Goal: Obtain resource: Download file/media

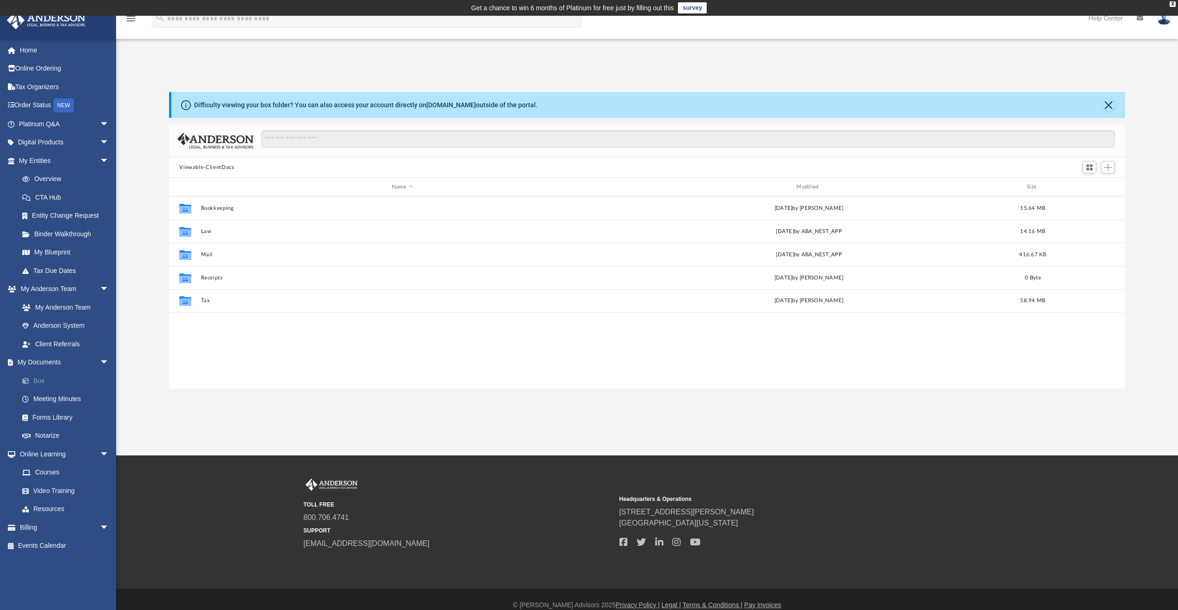
scroll to position [204, 949]
click at [43, 379] on link "Box" at bounding box center [68, 381] width 110 height 19
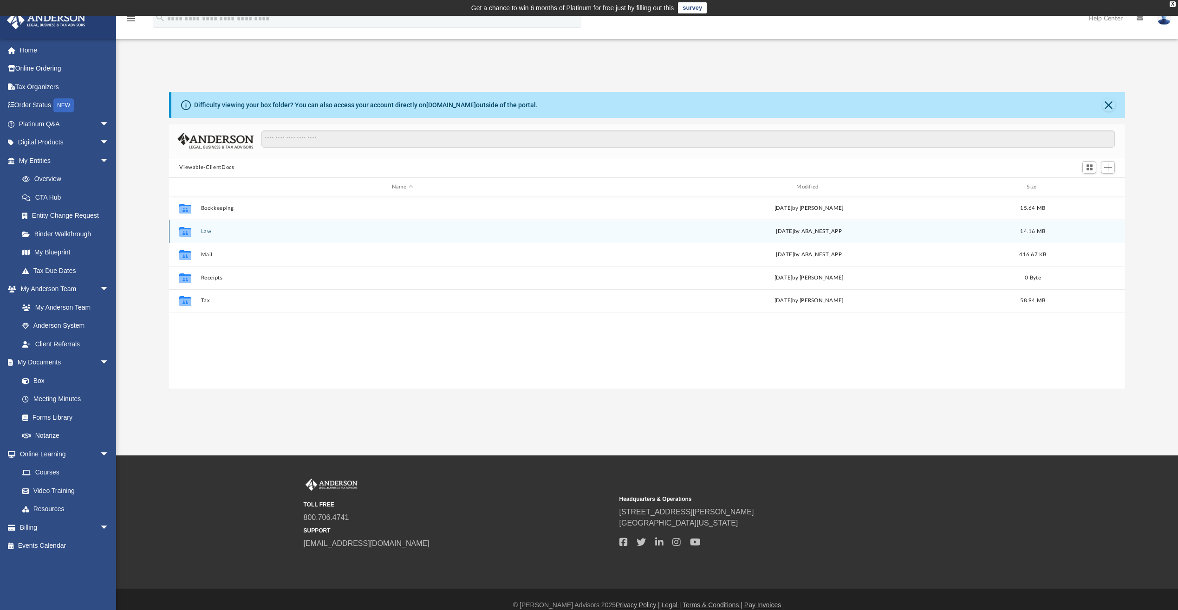
click at [215, 230] on button "Law" at bounding box center [402, 231] width 403 height 6
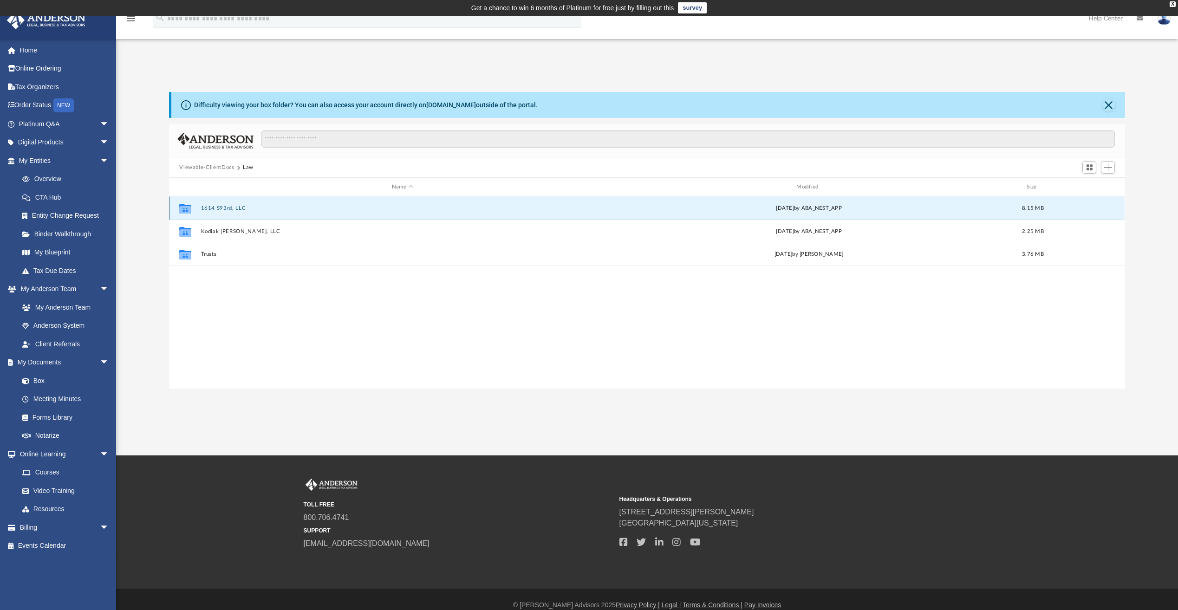
click at [242, 207] on button "1614 S93rd, LLC" at bounding box center [402, 208] width 403 height 6
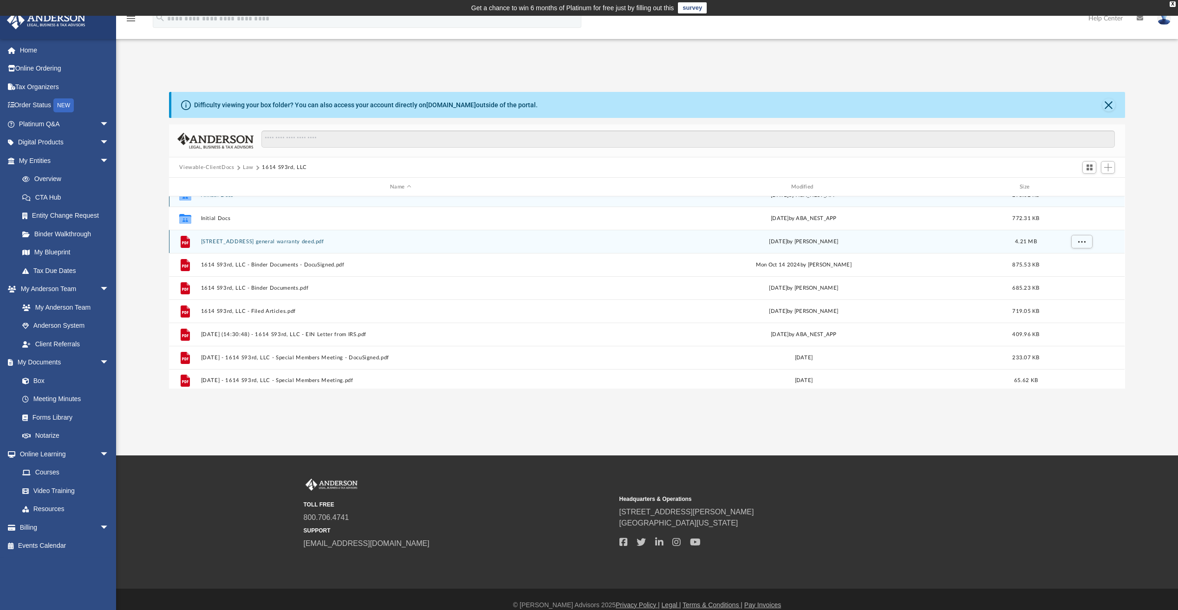
scroll to position [17, 0]
click at [297, 239] on button "1614 S 93rd St general warranty deed.pdf" at bounding box center [400, 238] width 399 height 6
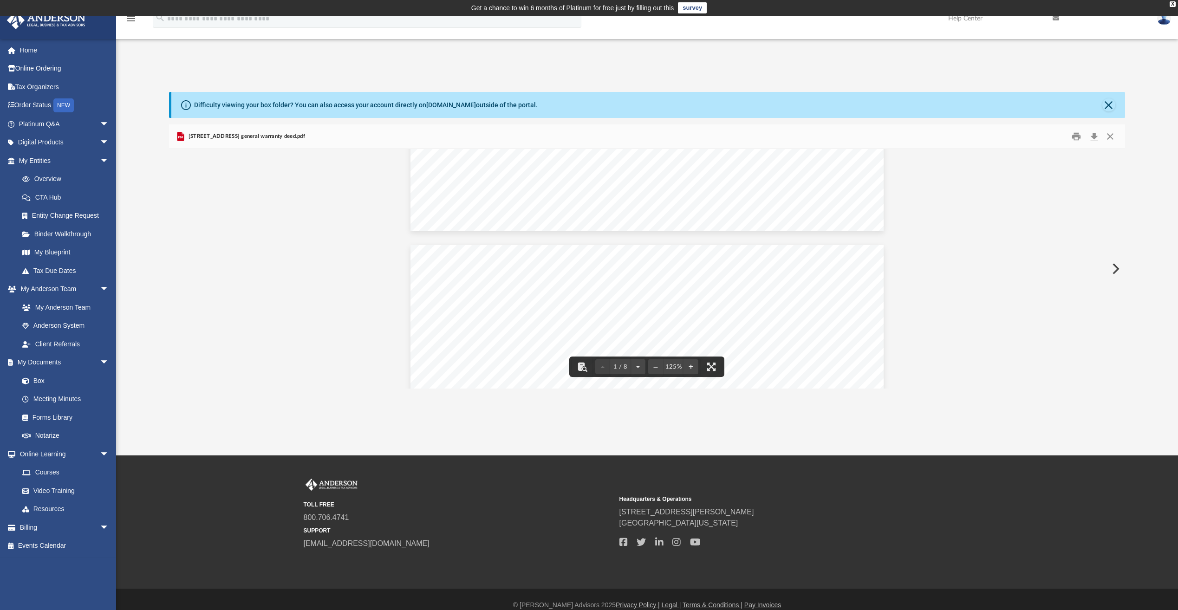
scroll to position [697, 0]
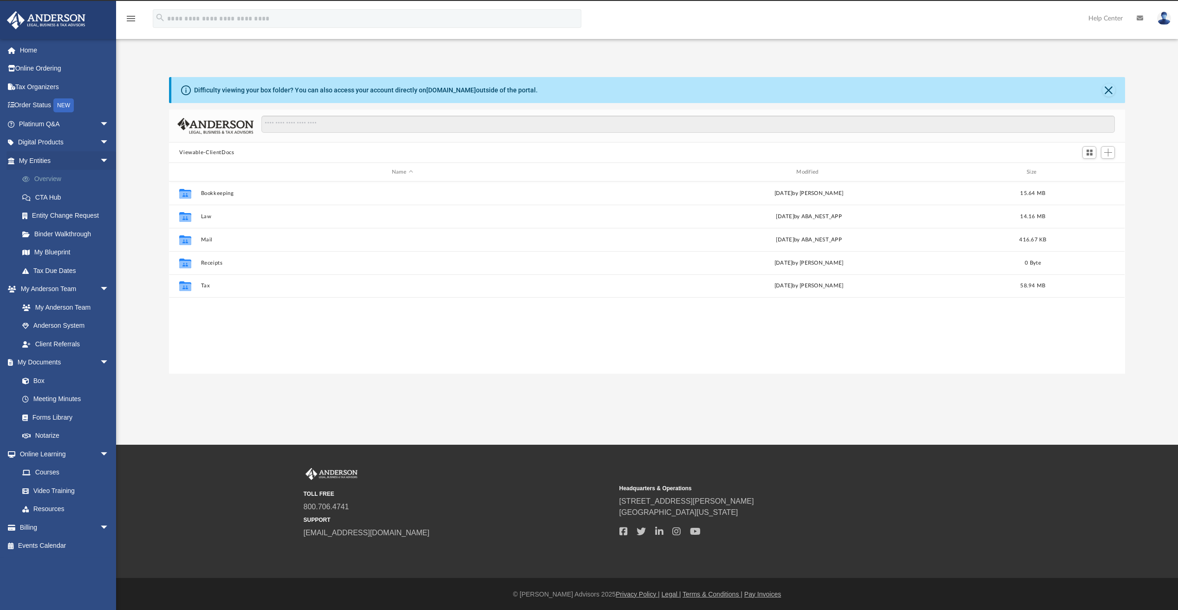
scroll to position [204, 949]
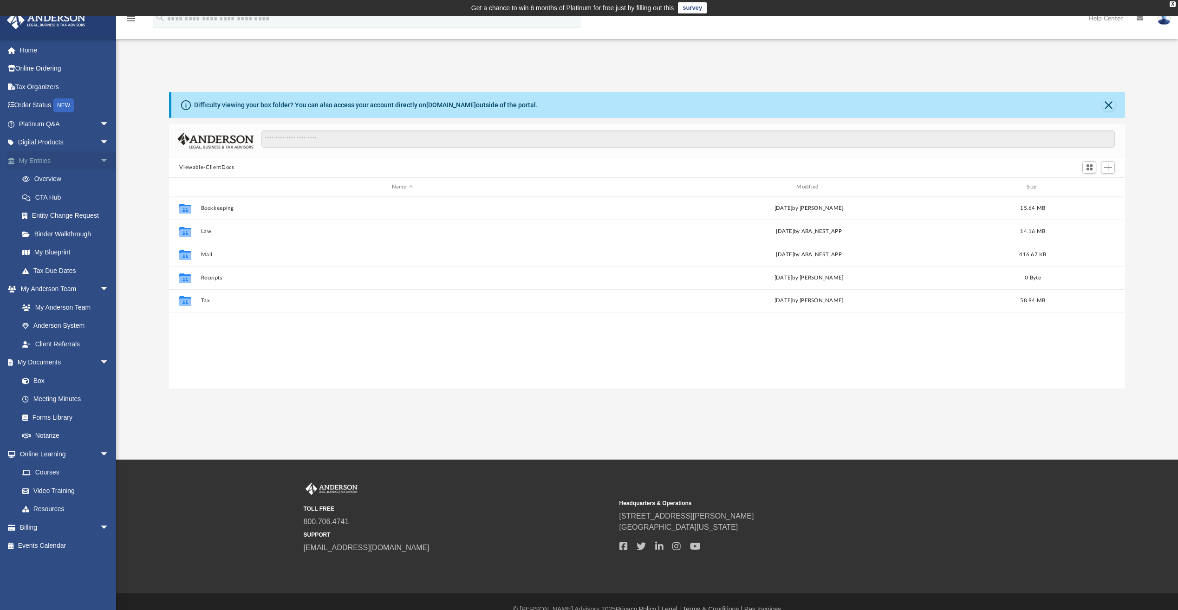
click at [61, 161] on link "My Entities arrow_drop_down" at bounding box center [65, 160] width 117 height 19
click at [52, 178] on link "Overview" at bounding box center [68, 179] width 110 height 19
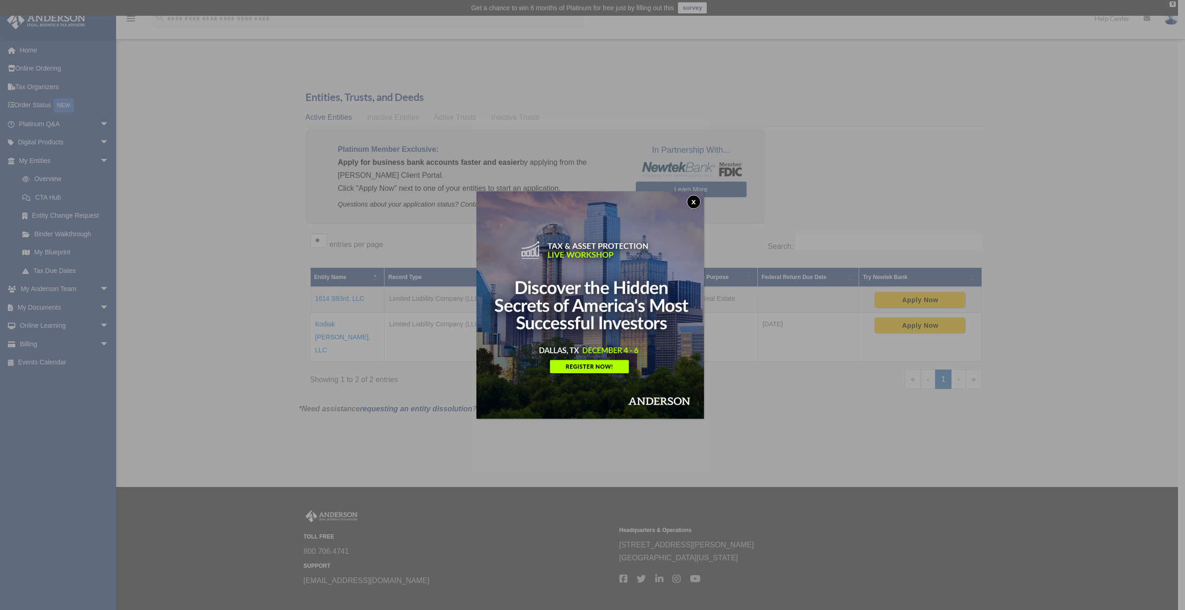
click at [696, 202] on button "x" at bounding box center [694, 202] width 14 height 14
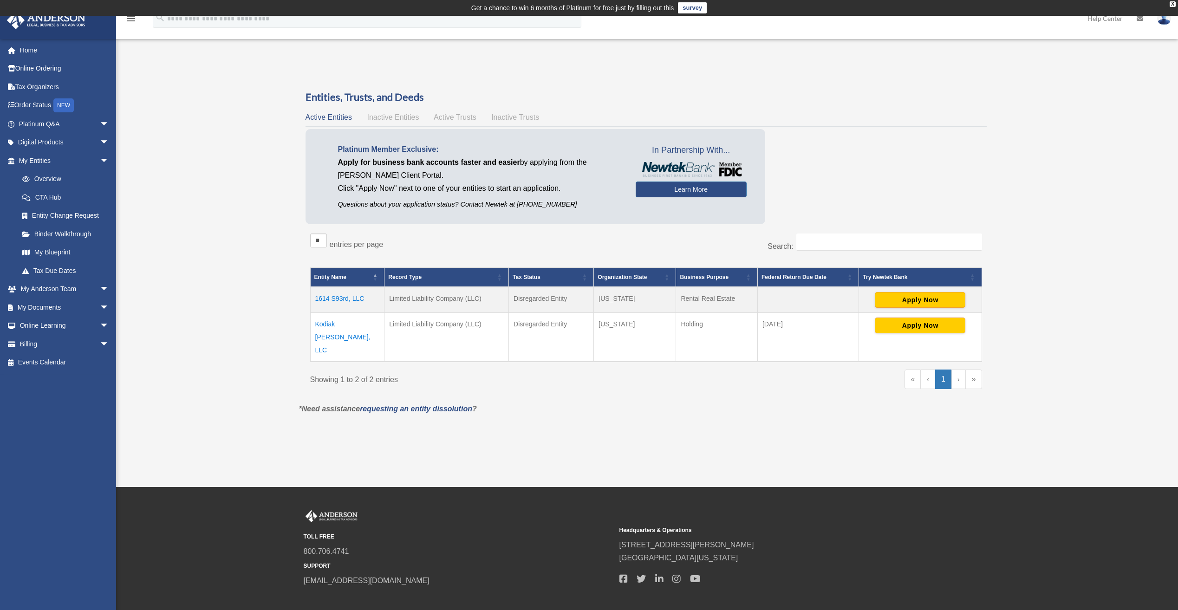
click at [452, 117] on span "Active Trusts" at bounding box center [455, 117] width 43 height 8
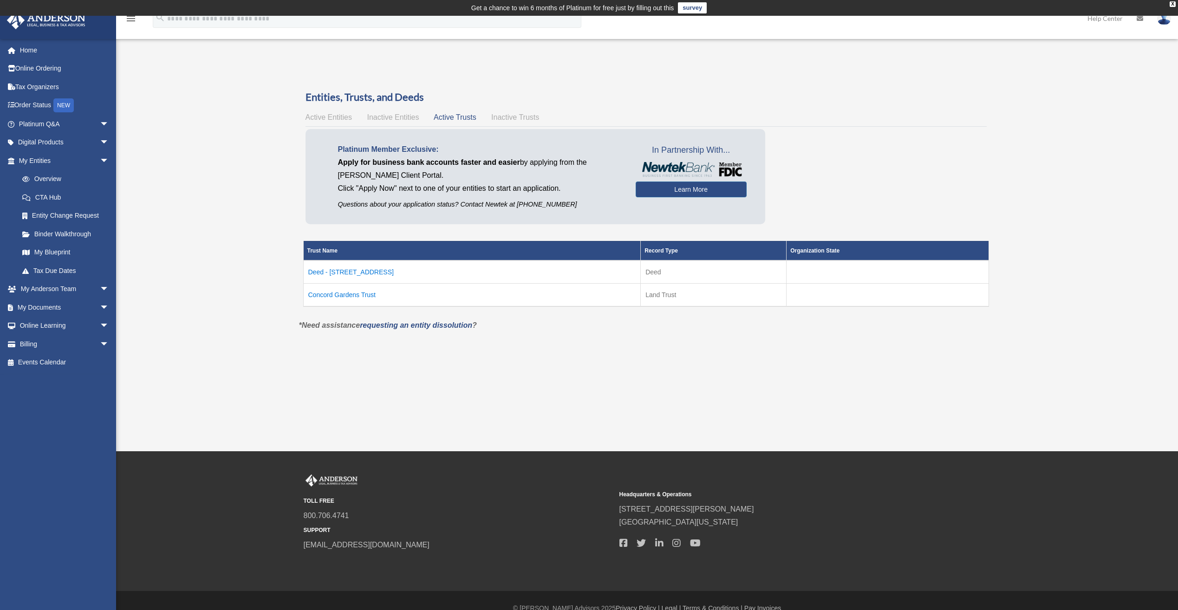
click at [387, 119] on span "Inactive Entities" at bounding box center [393, 117] width 52 height 8
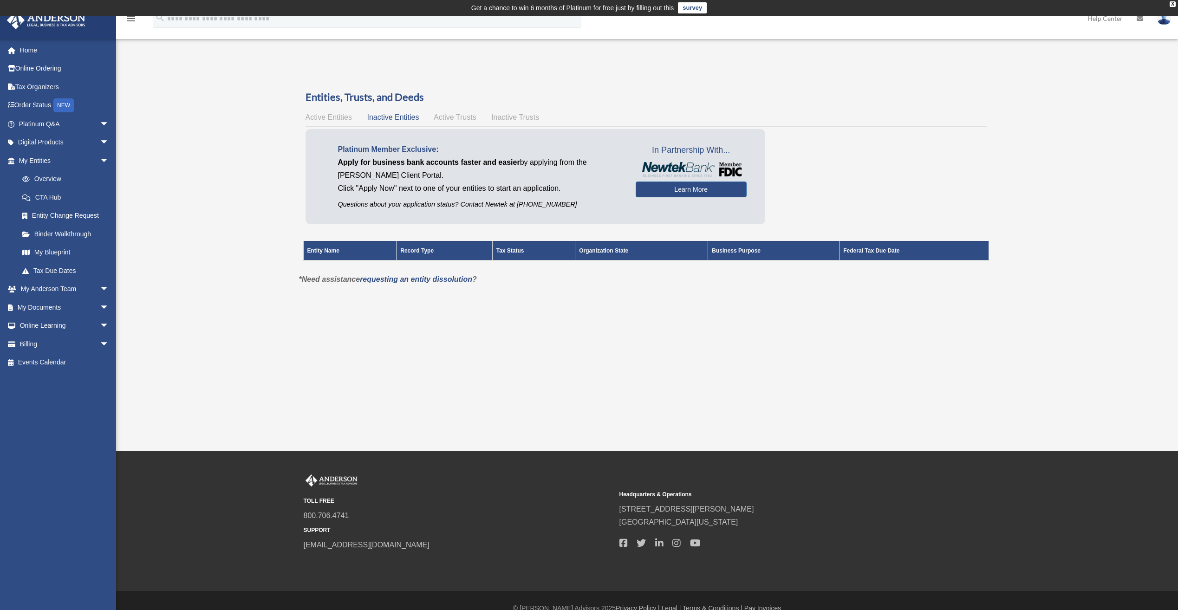
click at [334, 116] on span "Active Entities" at bounding box center [329, 117] width 46 height 8
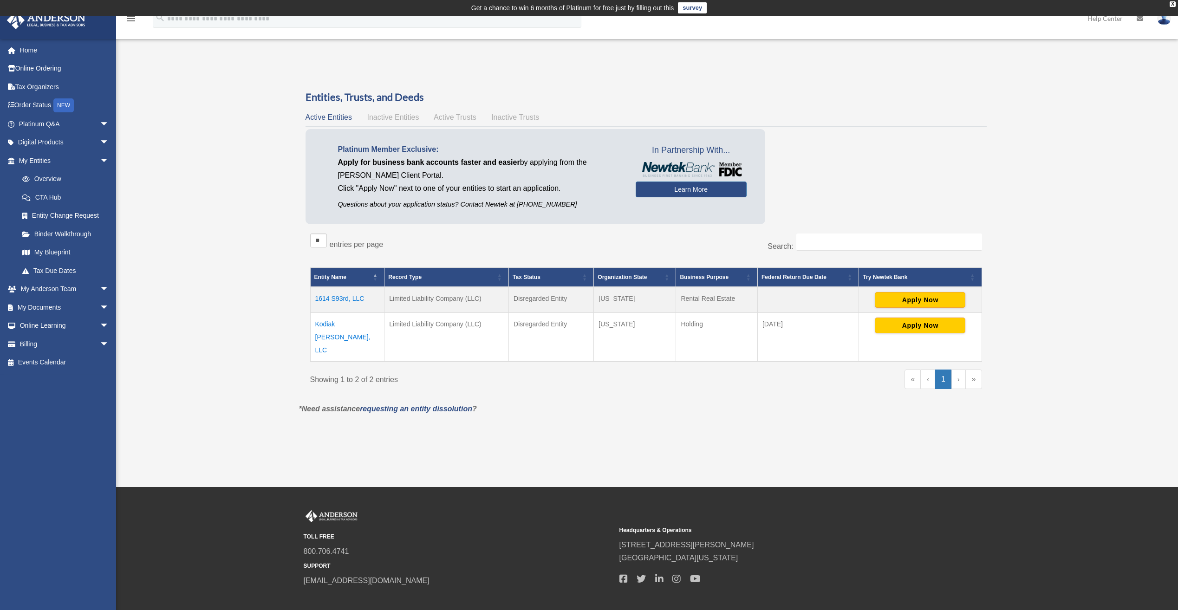
click at [457, 115] on span "Active Trusts" at bounding box center [455, 117] width 43 height 8
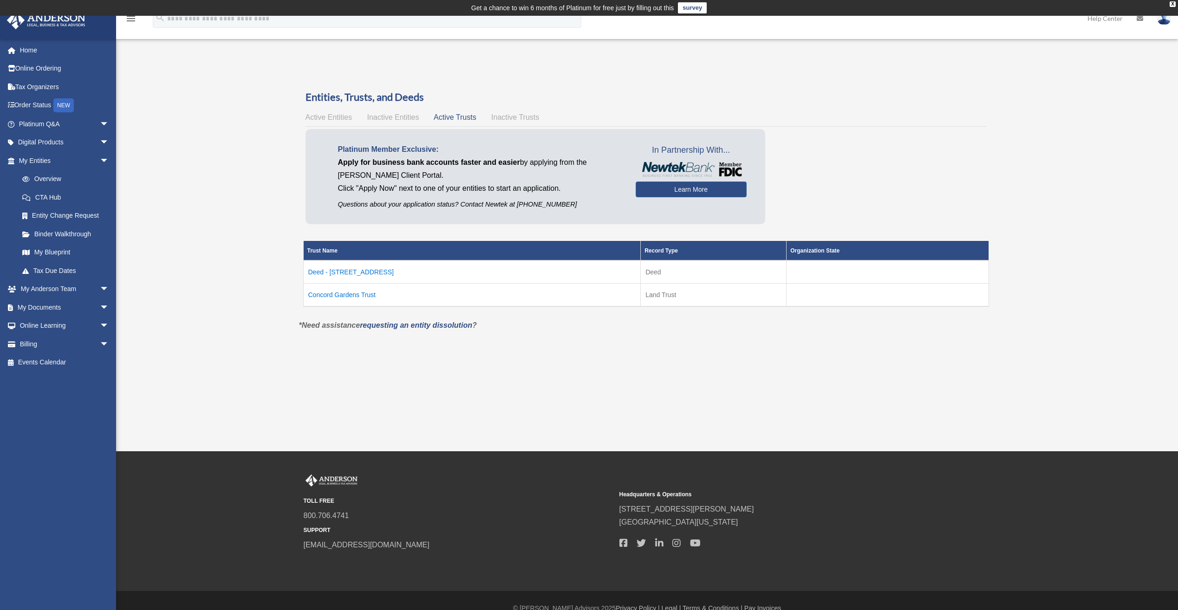
click at [347, 294] on td "Concord Gardens Trust" at bounding box center [472, 294] width 338 height 23
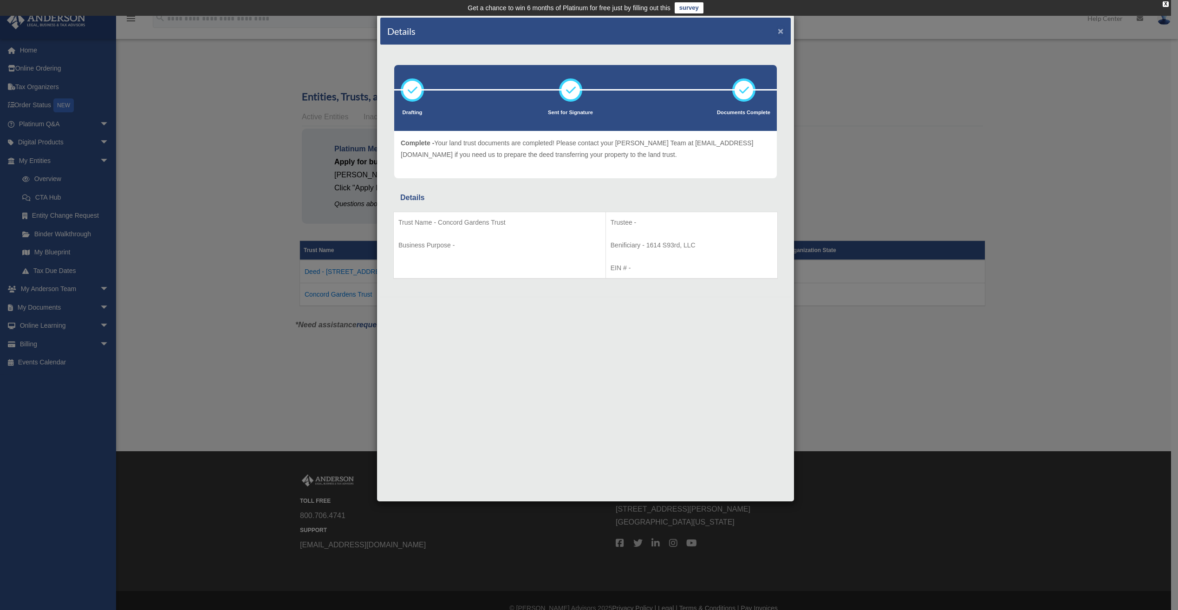
click at [782, 31] on button "×" at bounding box center [781, 31] width 6 height 10
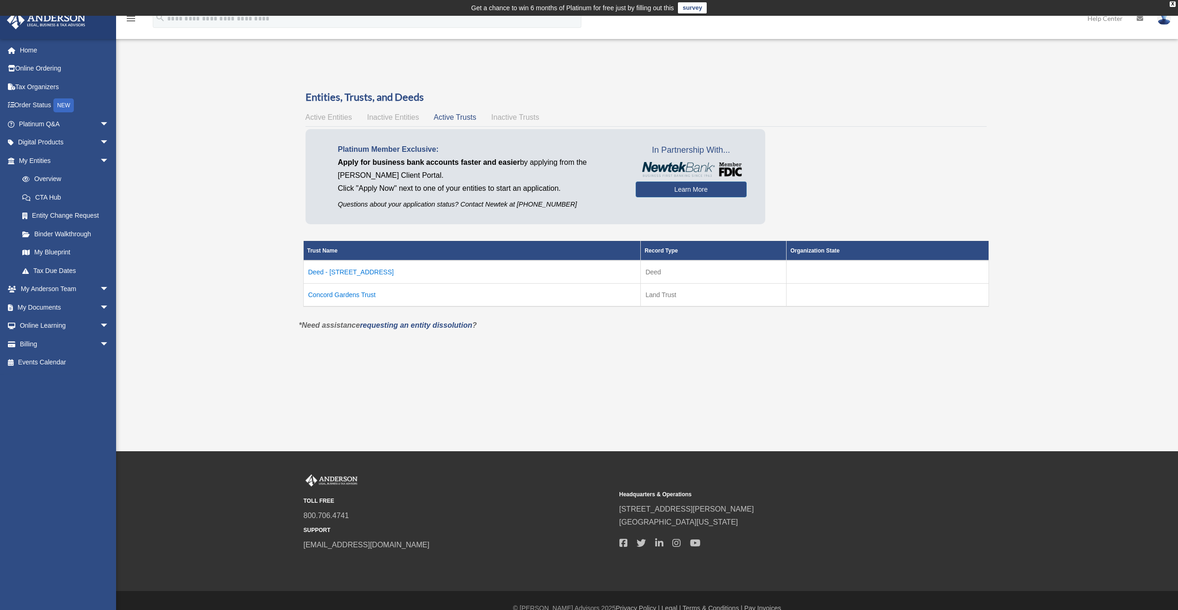
click at [359, 274] on td "Deed - [STREET_ADDRESS]" at bounding box center [472, 272] width 338 height 23
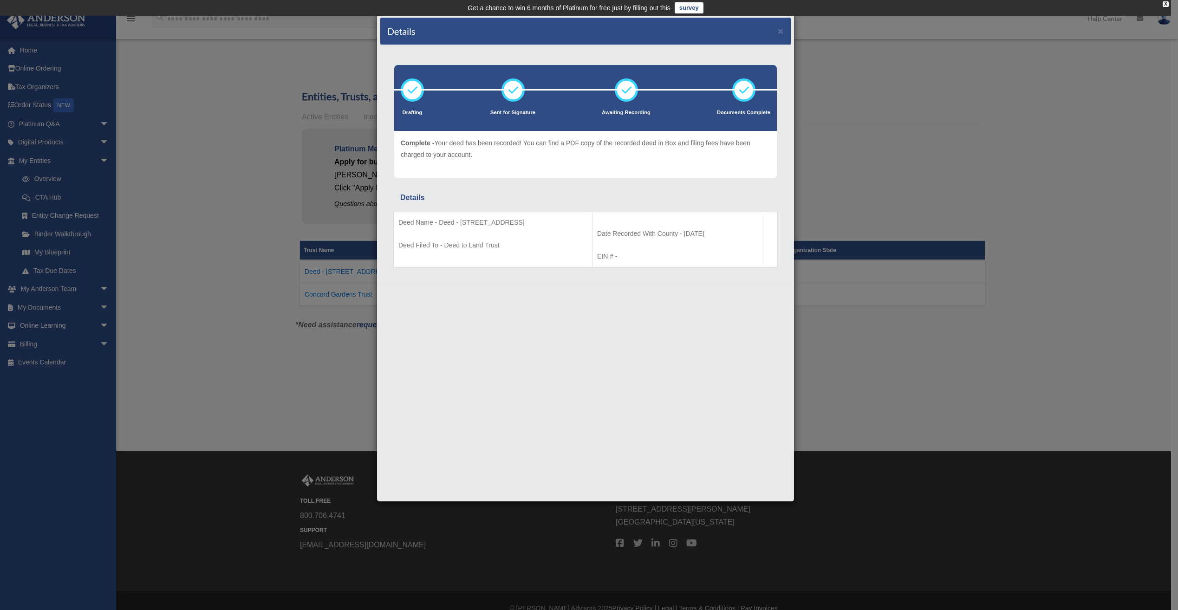
click at [784, 30] on div "Details ×" at bounding box center [585, 31] width 411 height 27
click at [780, 29] on button "×" at bounding box center [781, 31] width 6 height 10
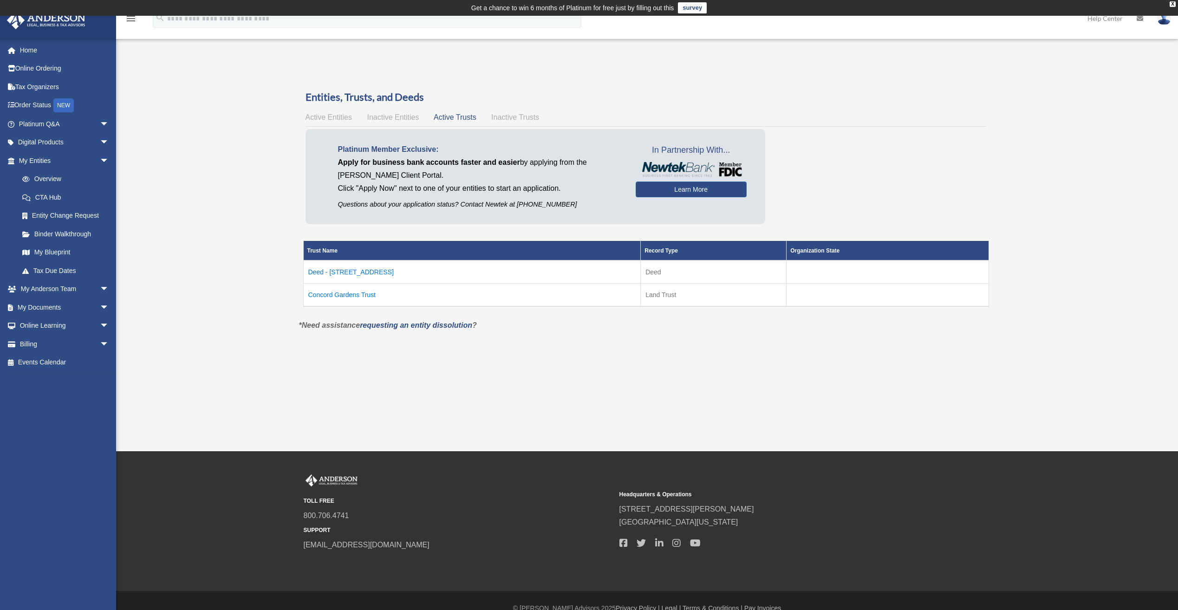
click at [330, 119] on span "Active Entities" at bounding box center [329, 117] width 46 height 8
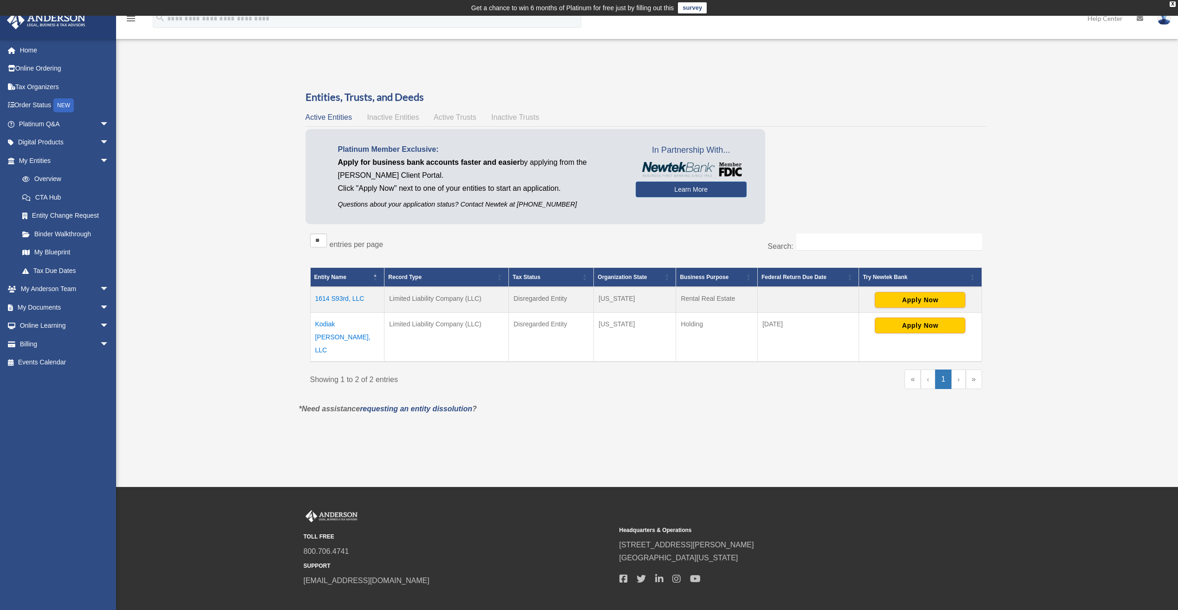
click at [334, 299] on td "1614 S93rd, LLC" at bounding box center [347, 300] width 74 height 26
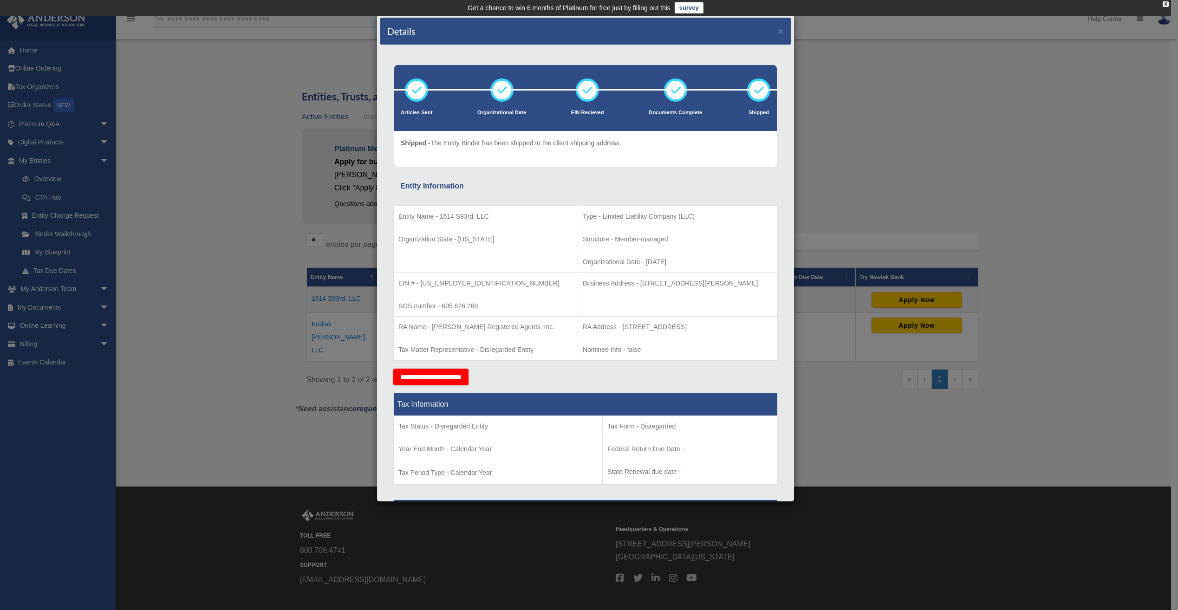
click at [855, 105] on div "Details × Articles Sent Organizational Date" at bounding box center [589, 305] width 1178 height 610
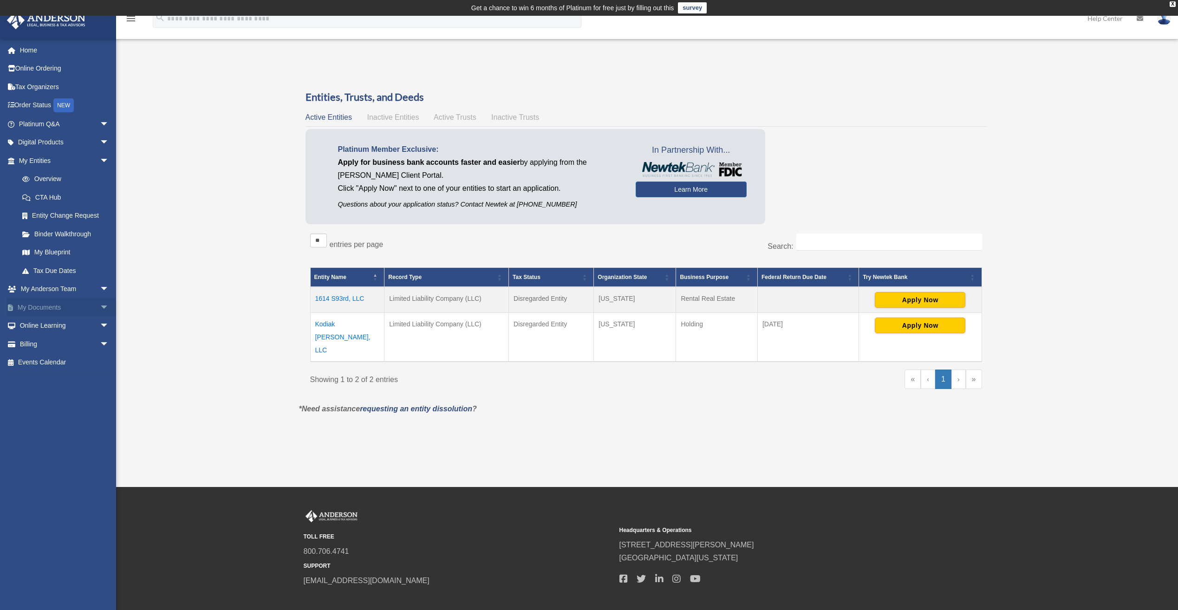
click at [53, 313] on link "My Documents arrow_drop_down" at bounding box center [65, 307] width 117 height 19
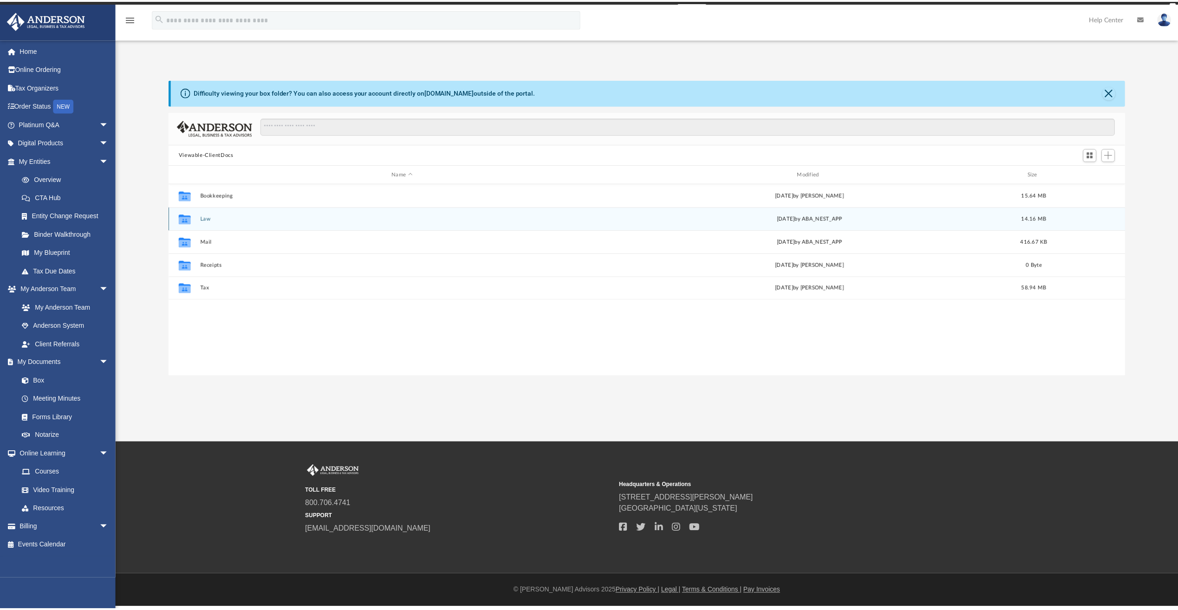
scroll to position [204, 949]
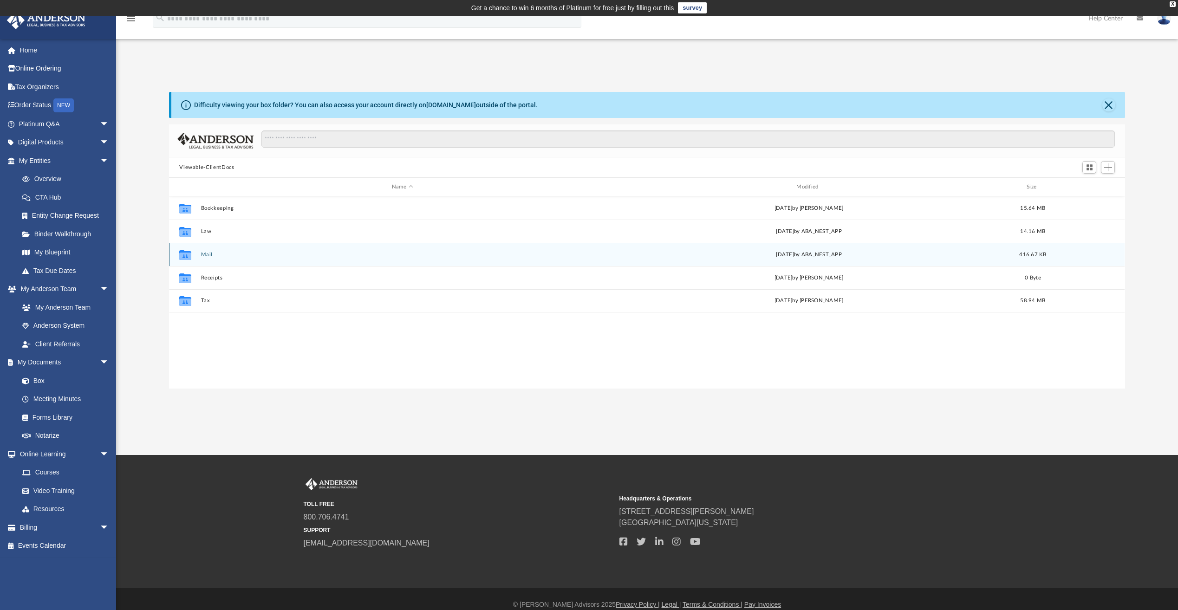
click at [232, 256] on button "Mail" at bounding box center [402, 255] width 403 height 6
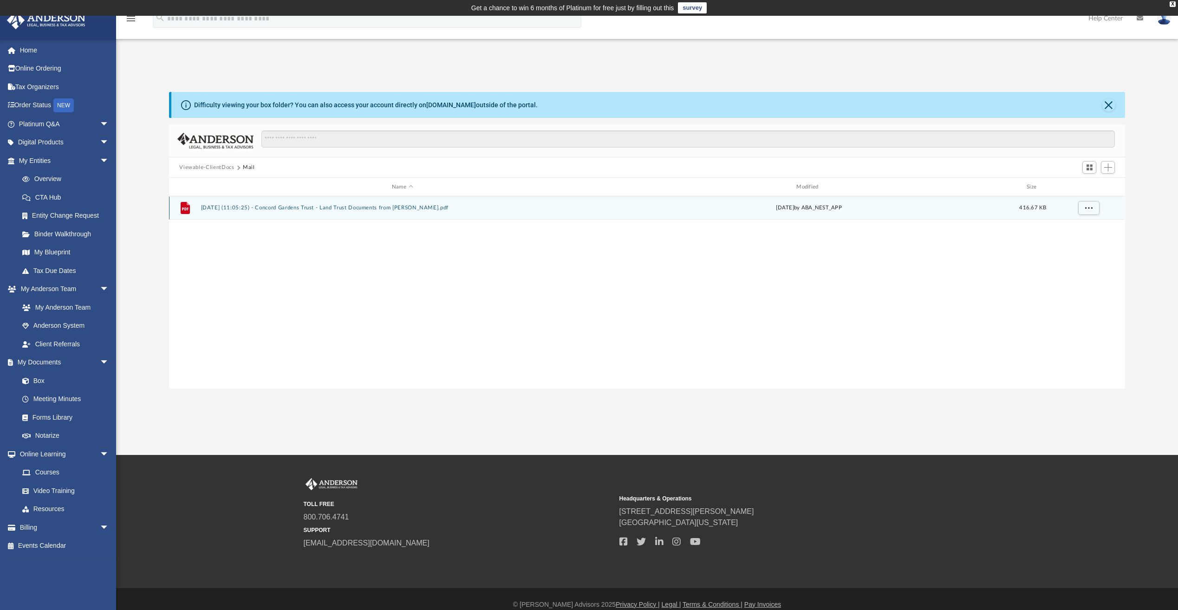
click at [360, 208] on button "[DATE] (11:05:25) - Concord Gardens Trust - Land Trust Documents from [PERSON_N…" at bounding box center [402, 208] width 403 height 6
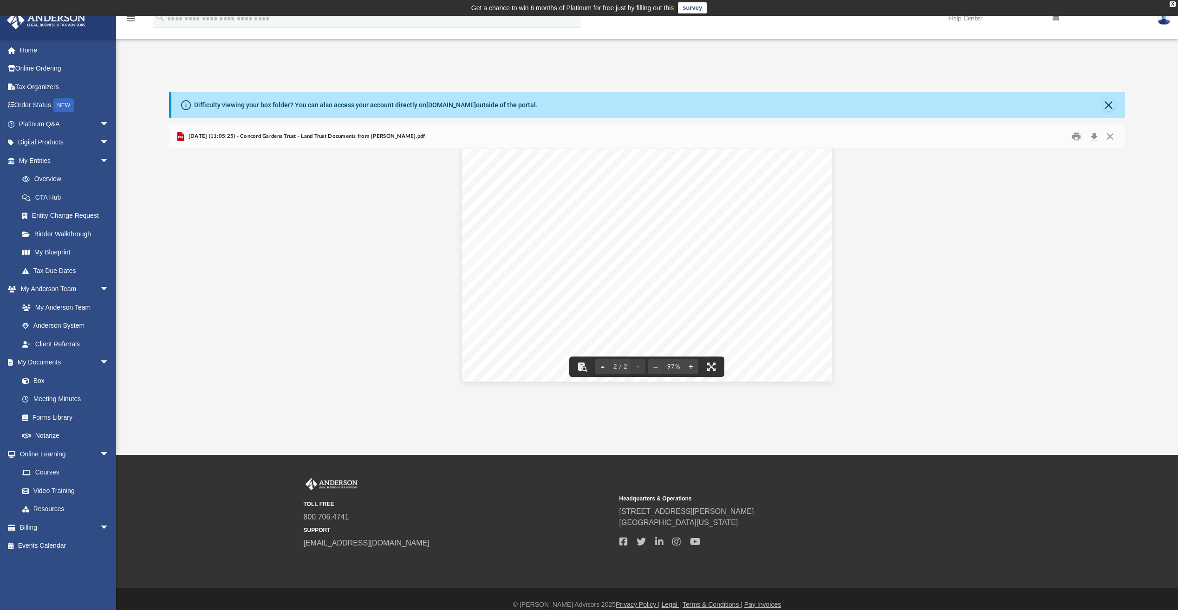
scroll to position [11, 0]
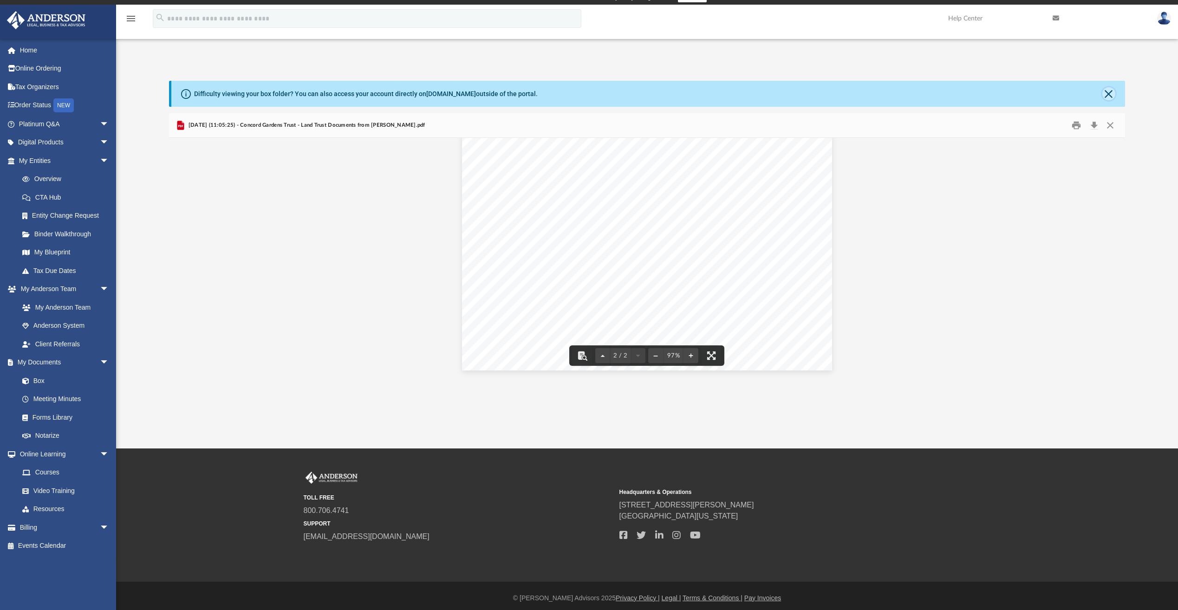
click at [1108, 93] on button "Close" at bounding box center [1108, 93] width 13 height 13
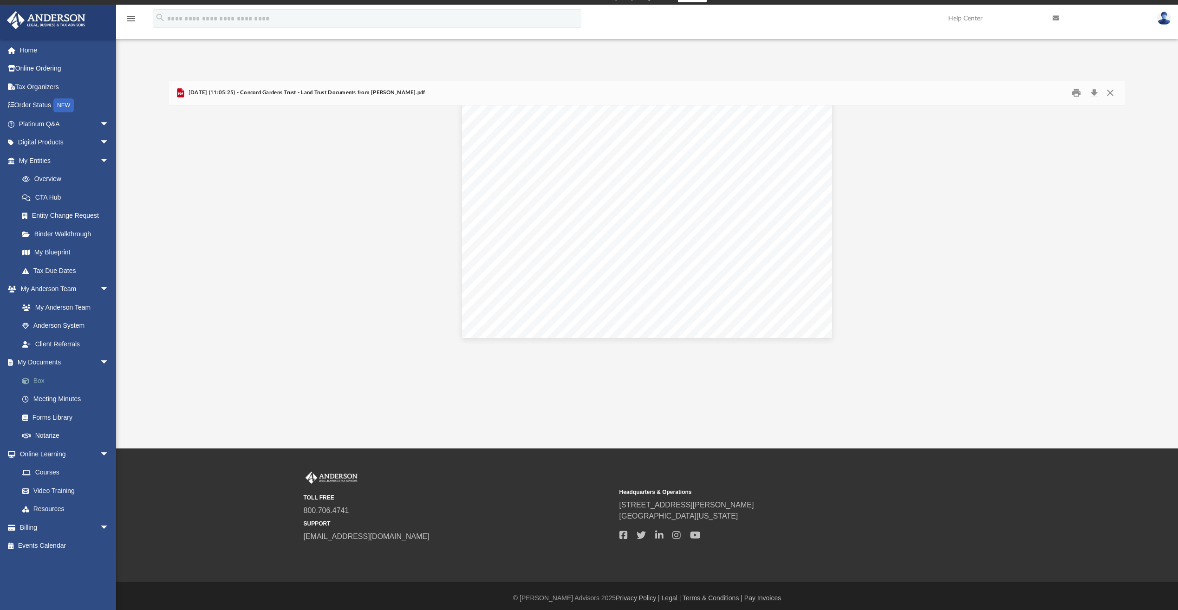
click at [46, 378] on link "Box" at bounding box center [68, 381] width 110 height 19
click at [42, 364] on link "My Documents arrow_drop_down" at bounding box center [65, 362] width 117 height 19
click at [39, 362] on link "My Documents arrow_drop_down" at bounding box center [65, 362] width 117 height 19
click at [38, 384] on link "Box" at bounding box center [68, 381] width 110 height 19
click at [1105, 91] on button "Close" at bounding box center [1110, 93] width 17 height 14
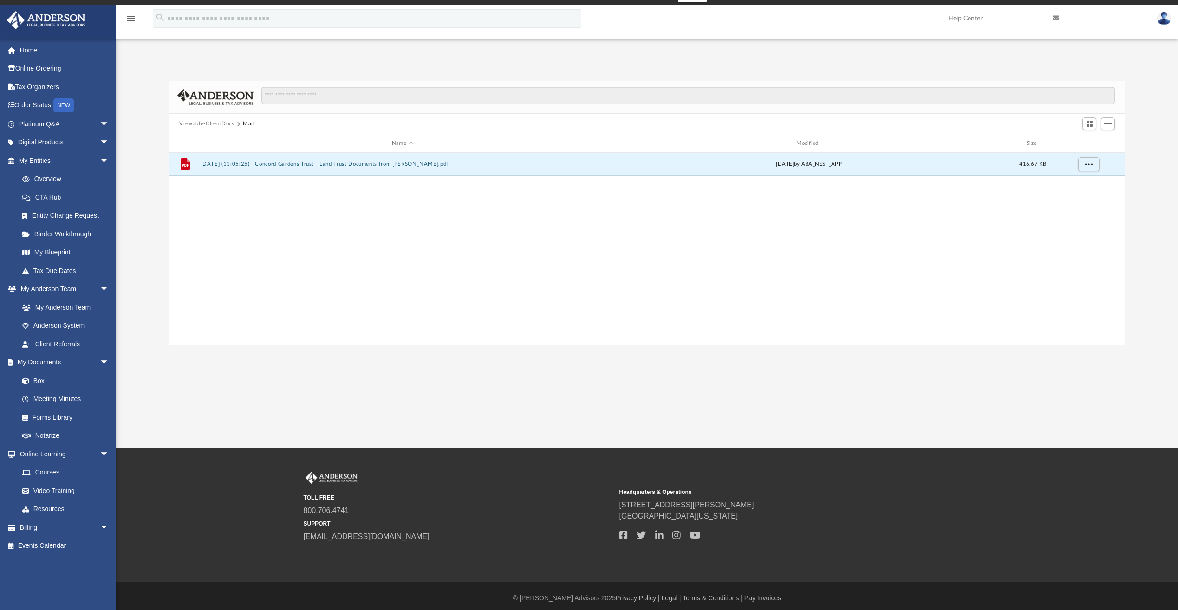
click at [206, 122] on button "Viewable-ClientDocs" at bounding box center [206, 124] width 55 height 8
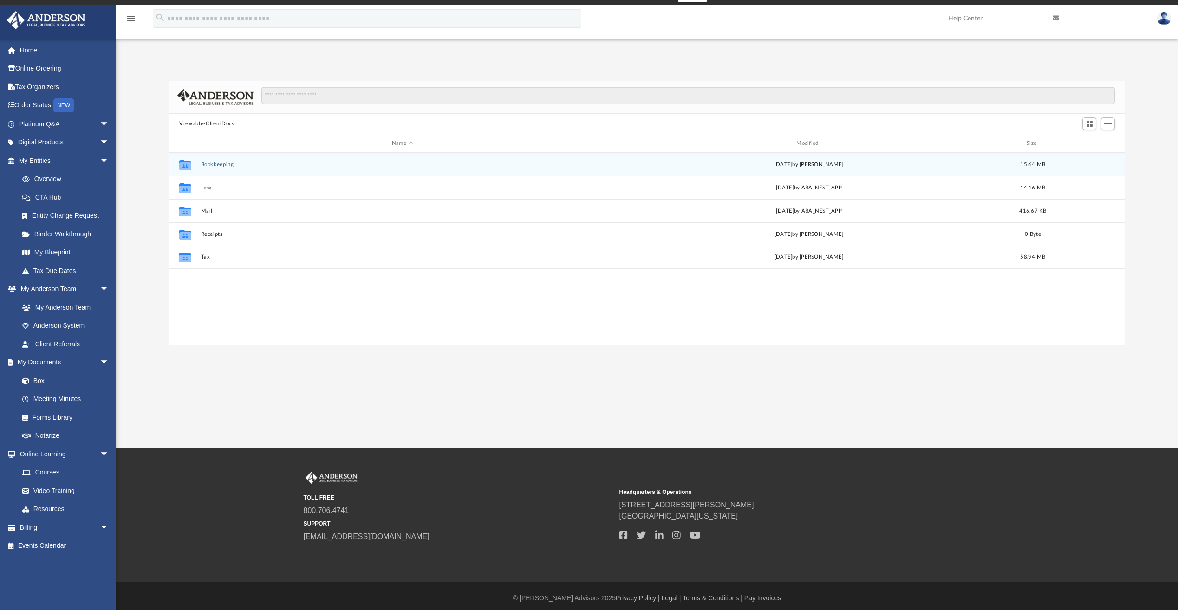
click at [257, 164] on button "Bookkeeping" at bounding box center [402, 165] width 403 height 6
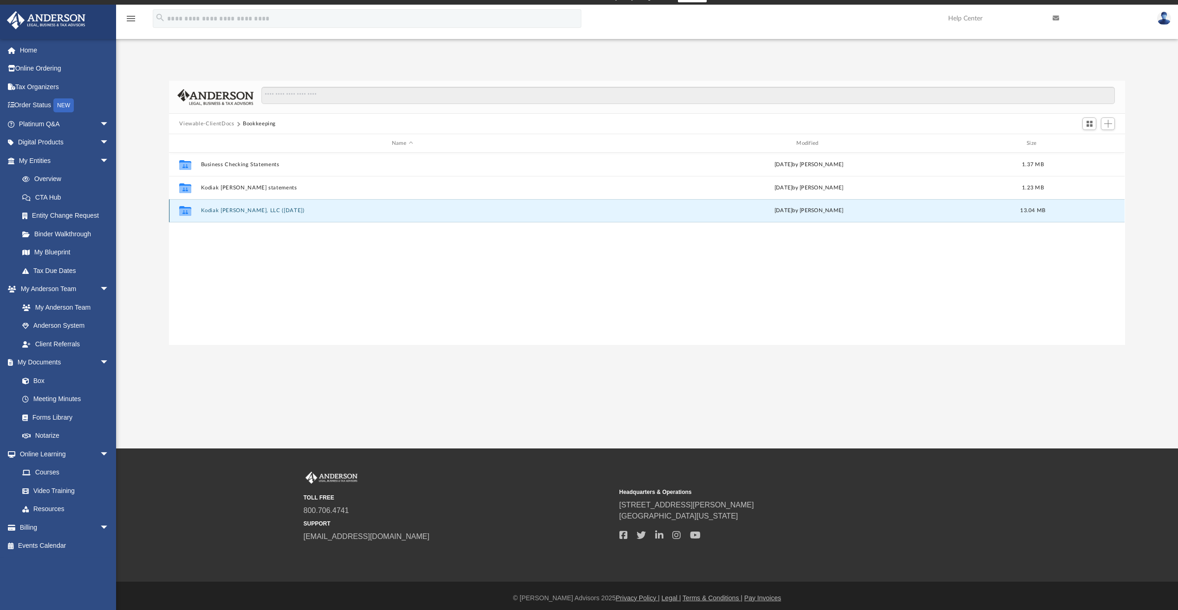
click at [266, 211] on button "Kodiak [PERSON_NAME], LLC ([DATE])" at bounding box center [402, 211] width 403 height 6
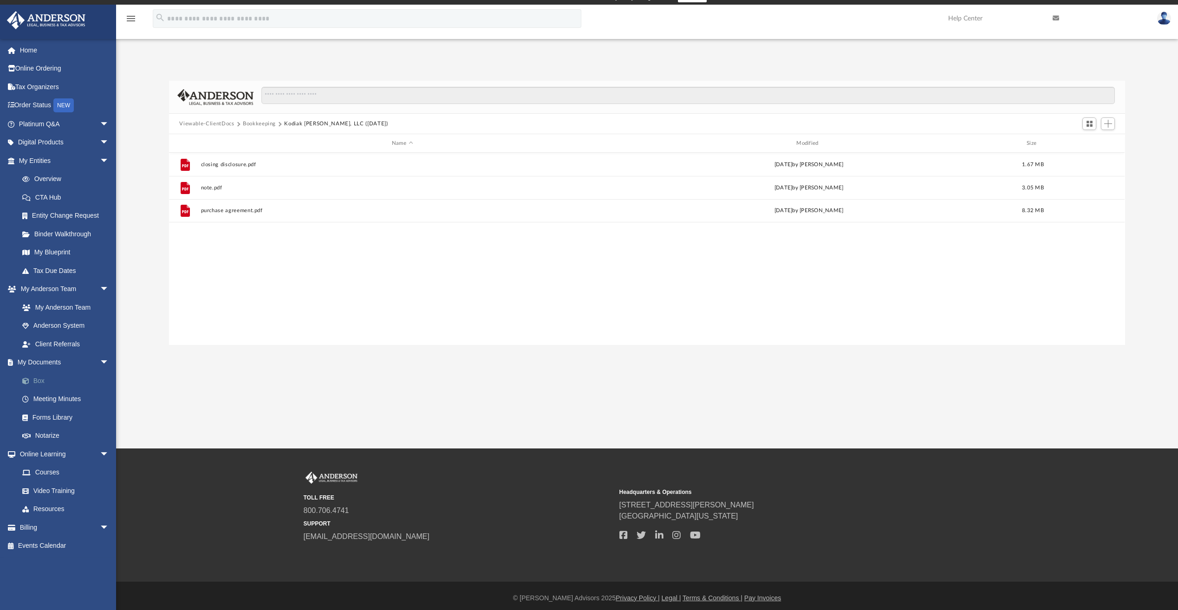
click at [39, 378] on link "Box" at bounding box center [68, 381] width 110 height 19
click at [203, 123] on button "Viewable-ClientDocs" at bounding box center [206, 124] width 55 height 8
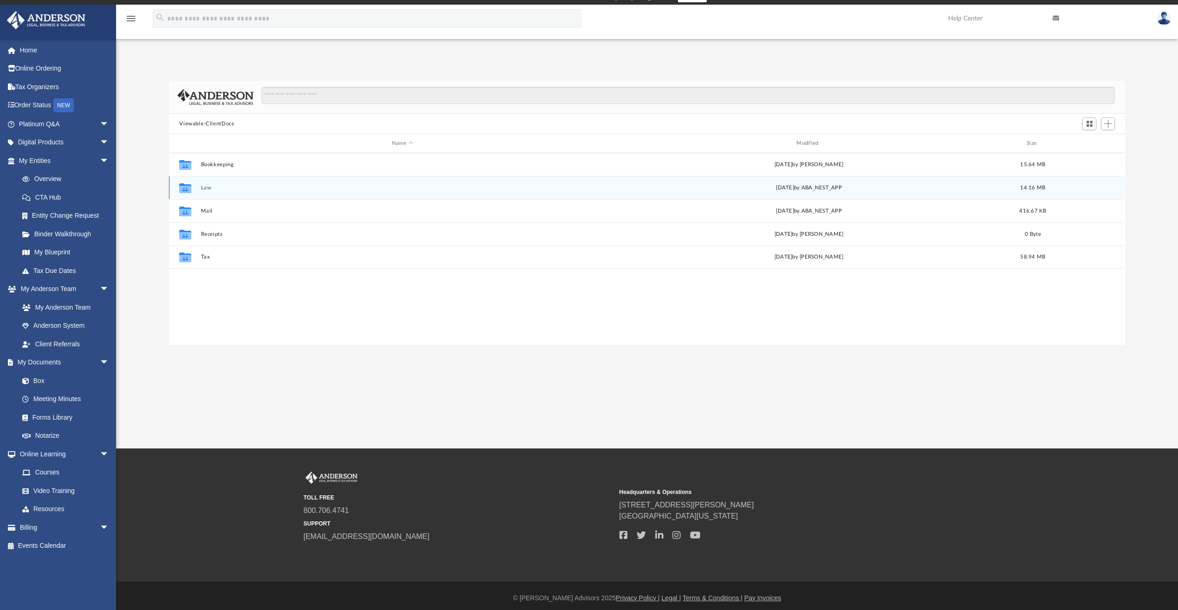
click at [244, 191] on div "Collaborated Folder Law [DATE] by ABA_NEST_APP 14.16 MB" at bounding box center [647, 187] width 956 height 23
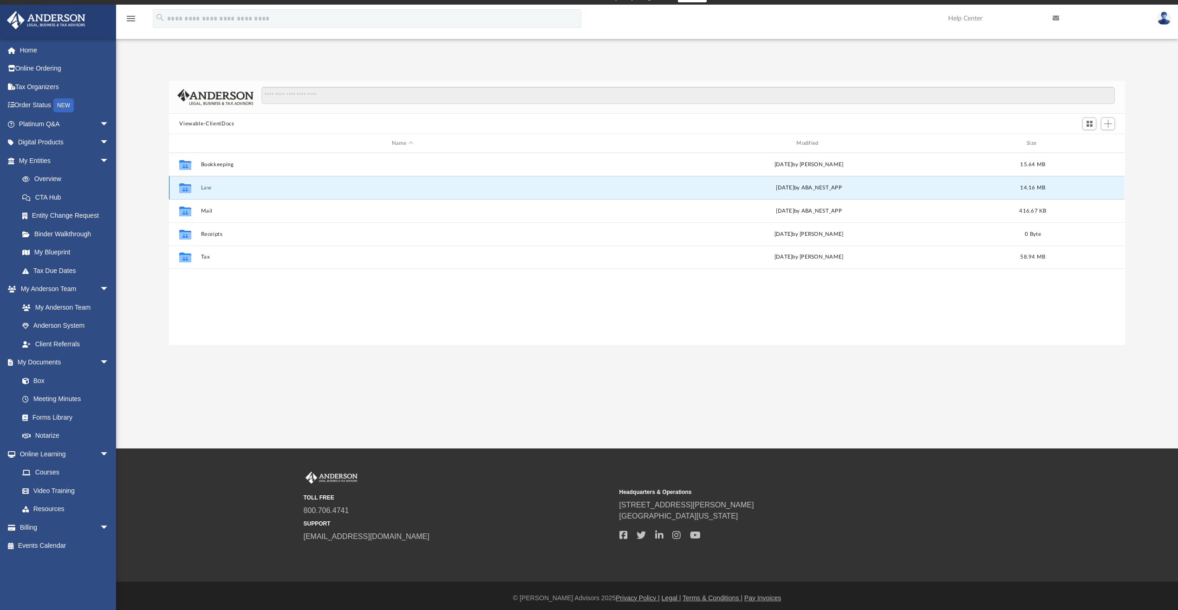
click at [201, 189] on button "Law" at bounding box center [402, 188] width 403 height 6
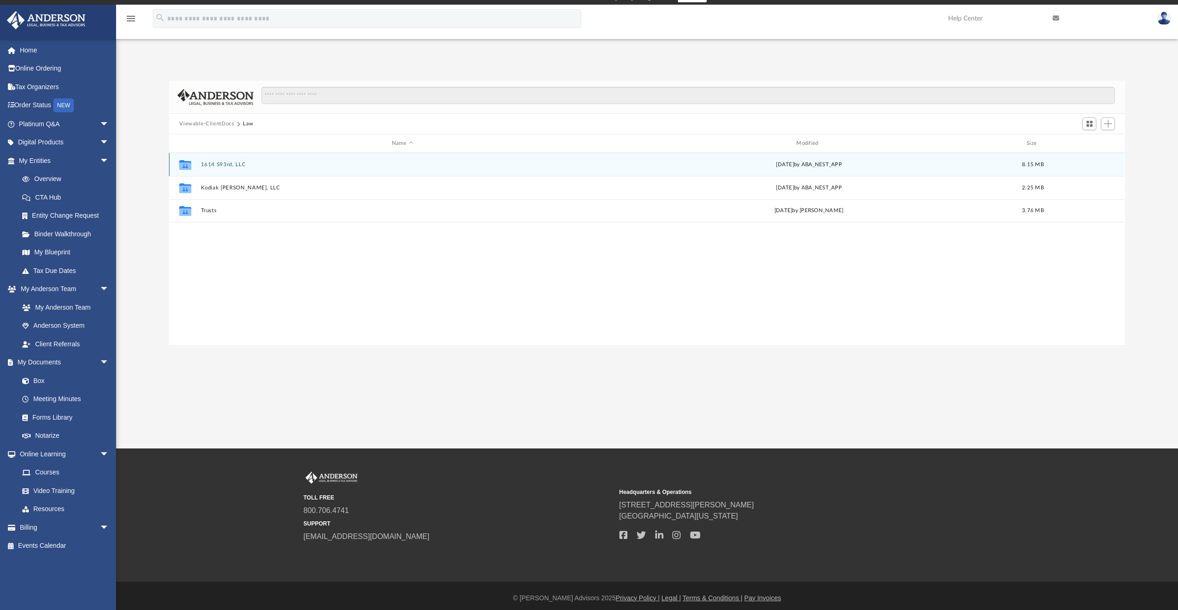
click at [210, 166] on button "1614 S93rd, LLC" at bounding box center [402, 165] width 403 height 6
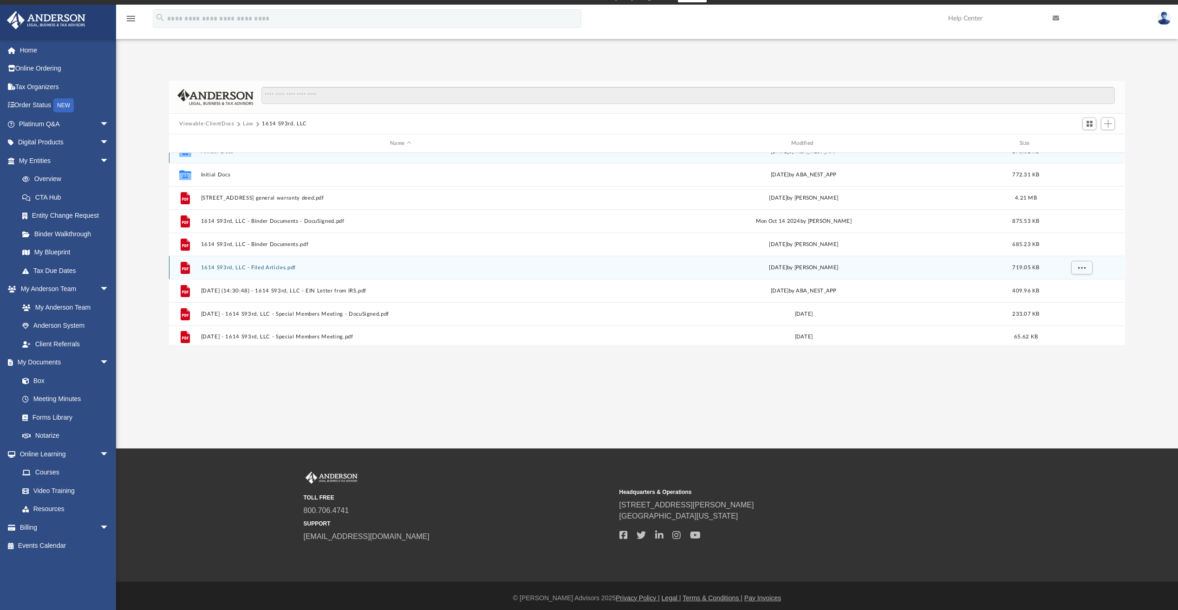
scroll to position [17, 0]
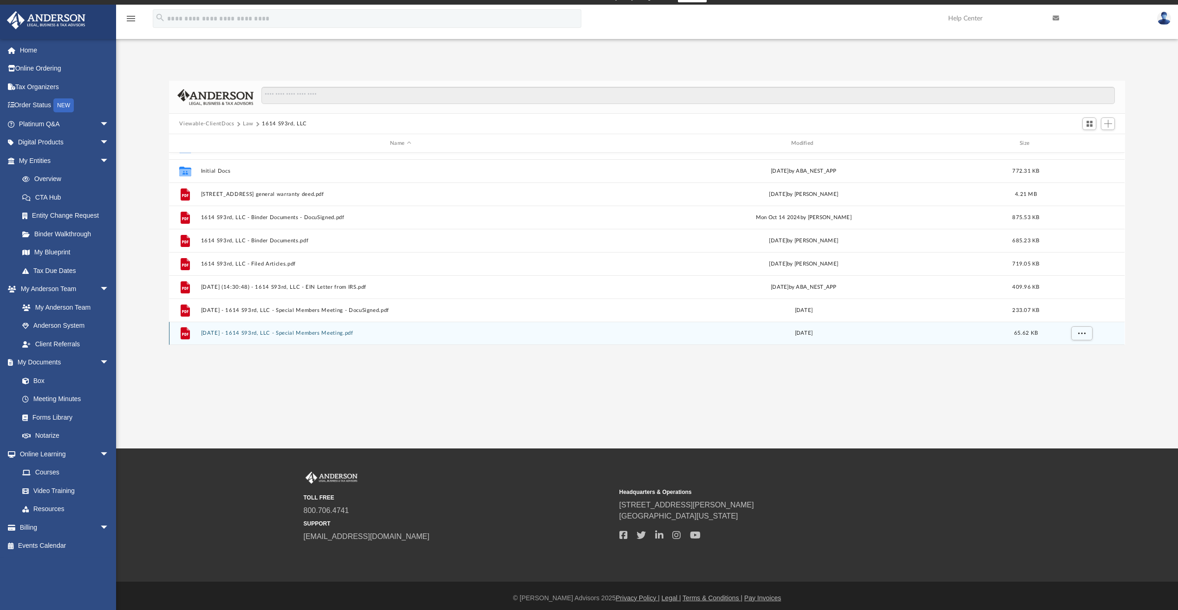
click at [253, 332] on button "[DATE] - 1614 S93rd, LLC - Special Members Meeting.pdf" at bounding box center [400, 333] width 399 height 6
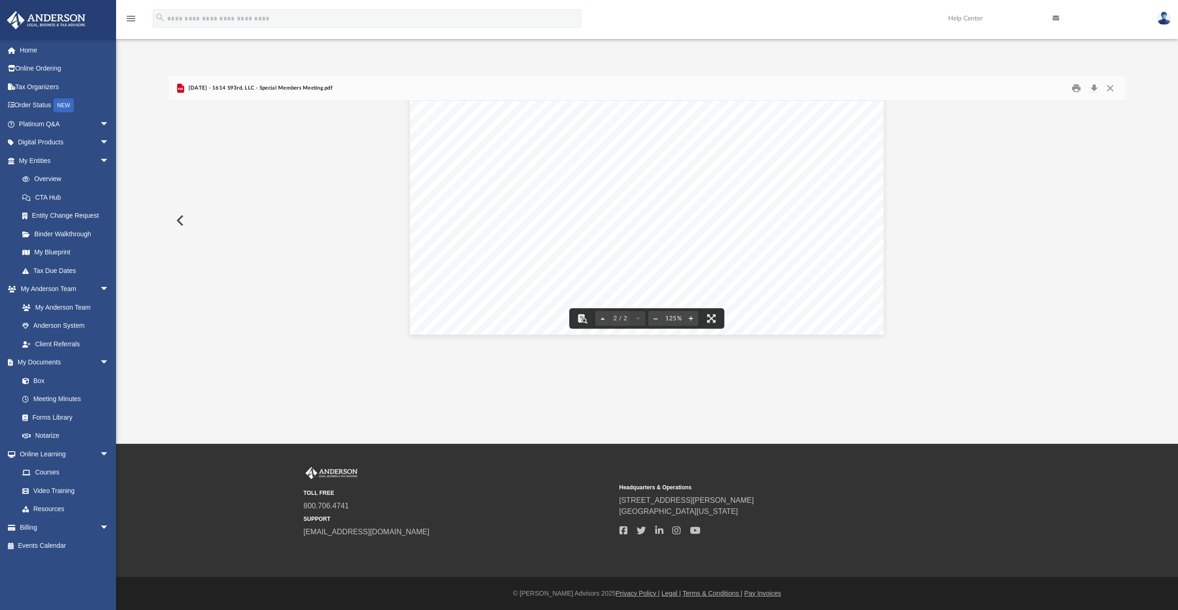
scroll to position [1014, 0]
click at [1109, 86] on button "Close" at bounding box center [1110, 88] width 17 height 14
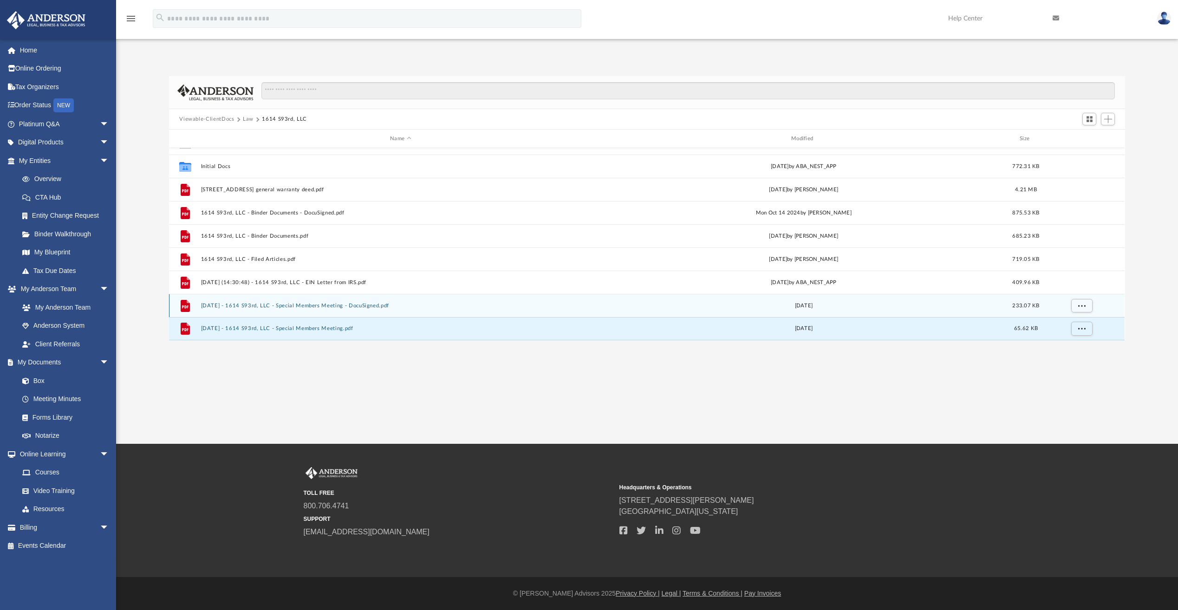
click at [326, 306] on button "[DATE] - 1614 S93rd, LLC - Special Members Meeting - DocuSigned.pdf" at bounding box center [400, 306] width 399 height 6
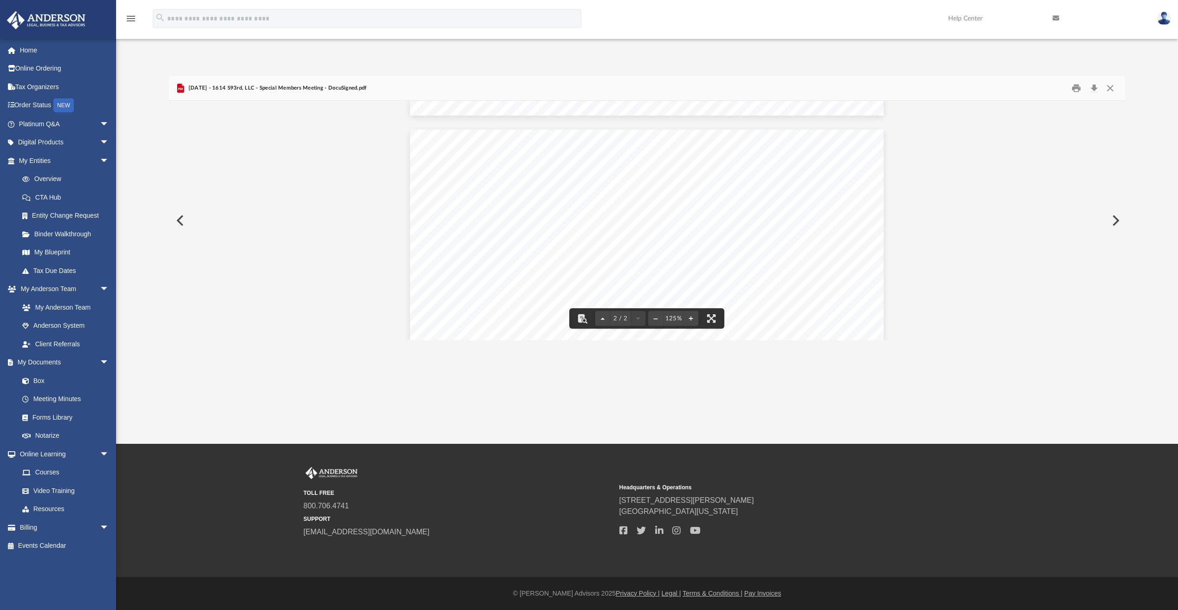
scroll to position [697, 0]
click at [1114, 91] on button "Close" at bounding box center [1110, 88] width 17 height 14
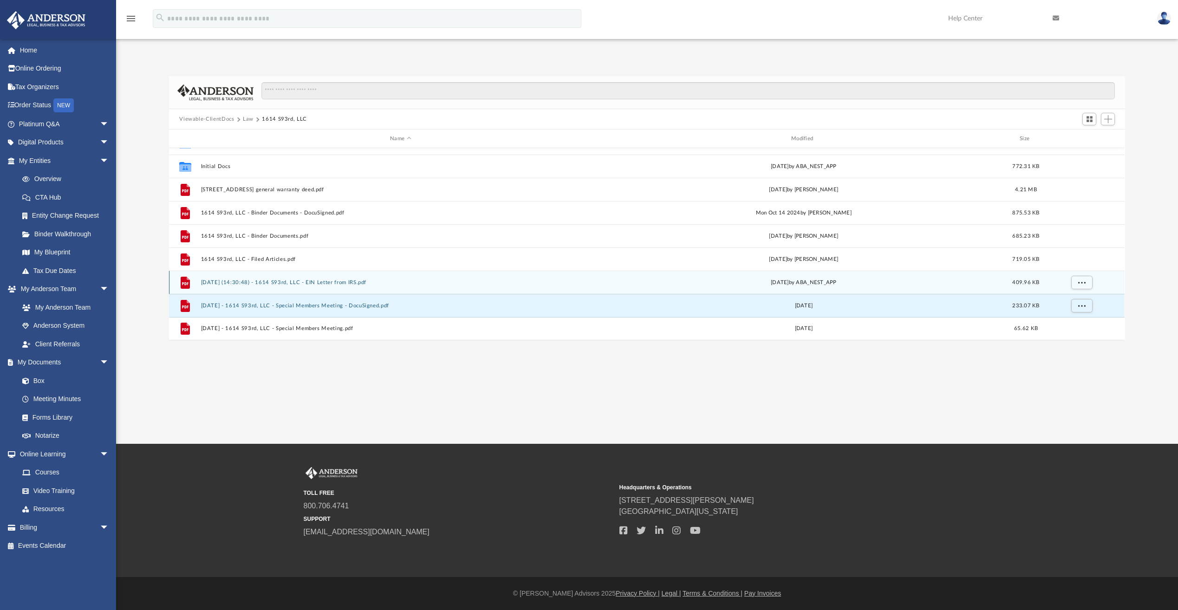
click at [280, 285] on button "[DATE] (14:30:48) - 1614 S93rd, LLC - EIN Letter from IRS.pdf" at bounding box center [400, 283] width 399 height 6
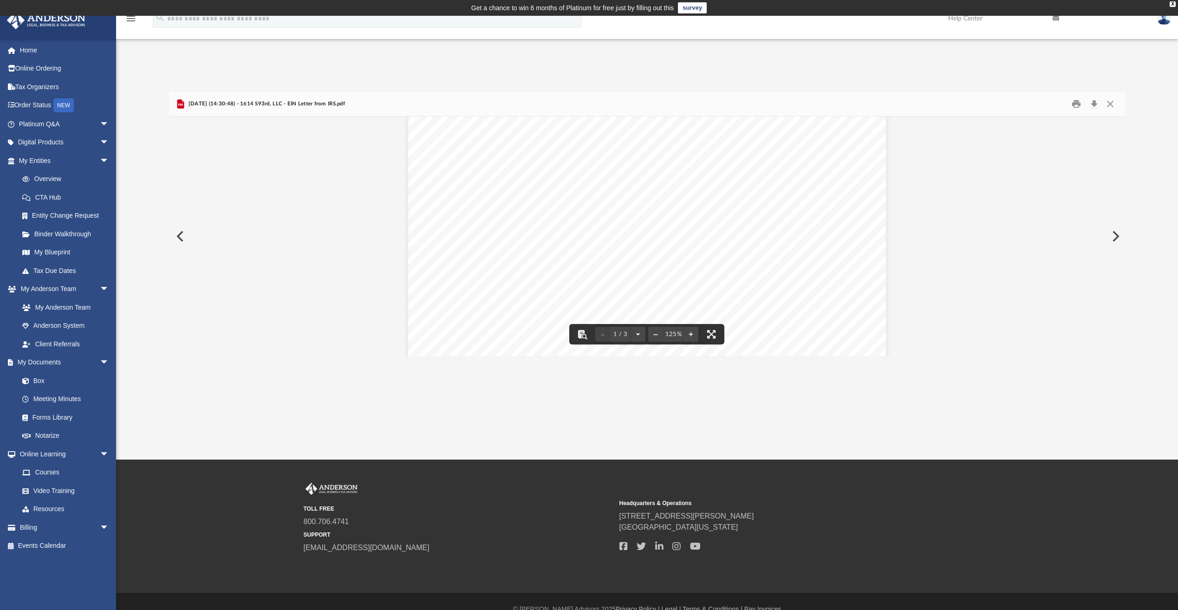
scroll to position [0, 0]
click at [1107, 107] on button "Close" at bounding box center [1110, 104] width 17 height 14
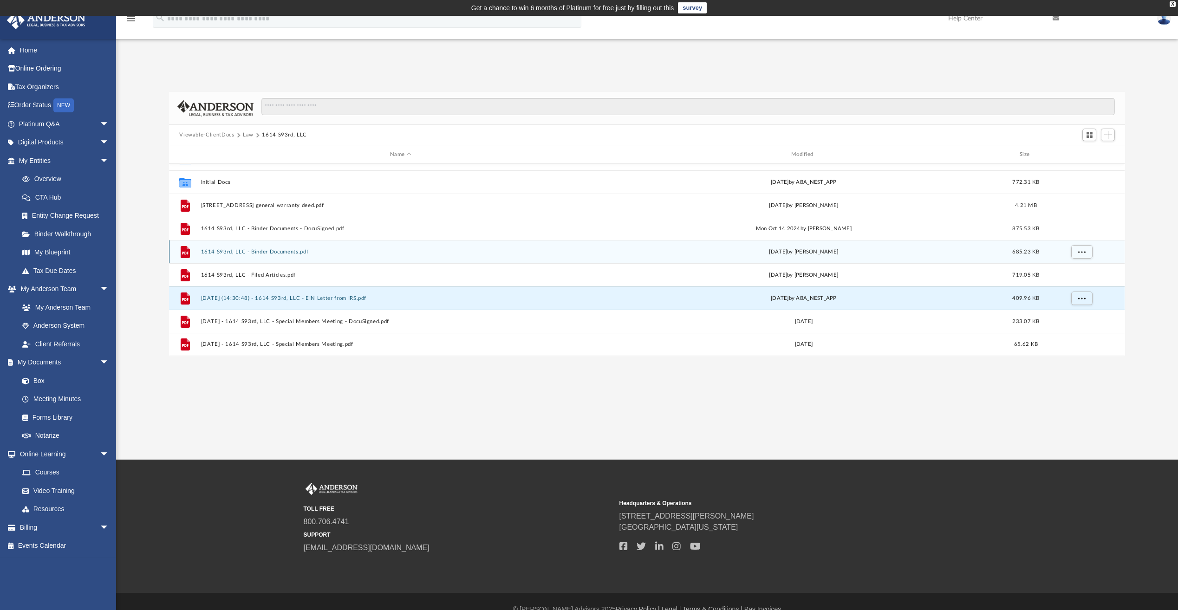
click at [280, 252] on button "1614 S93rd, LLC - Binder Documents.pdf" at bounding box center [400, 252] width 399 height 6
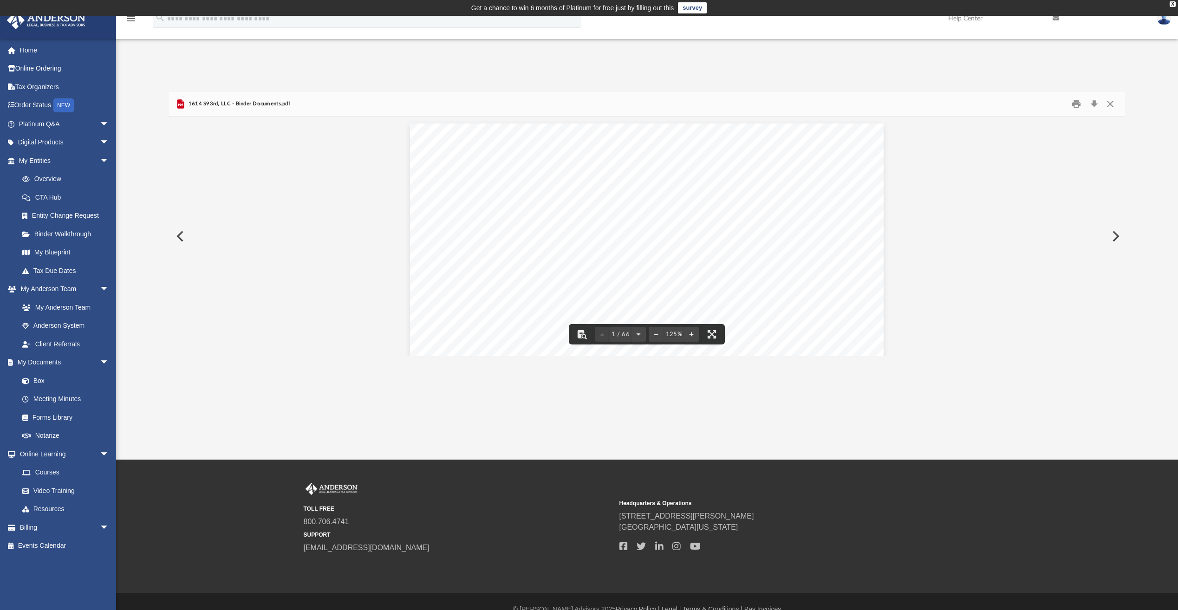
click at [181, 238] on button "Preview" at bounding box center [179, 236] width 20 height 26
click at [1113, 104] on button "Close" at bounding box center [1110, 104] width 17 height 13
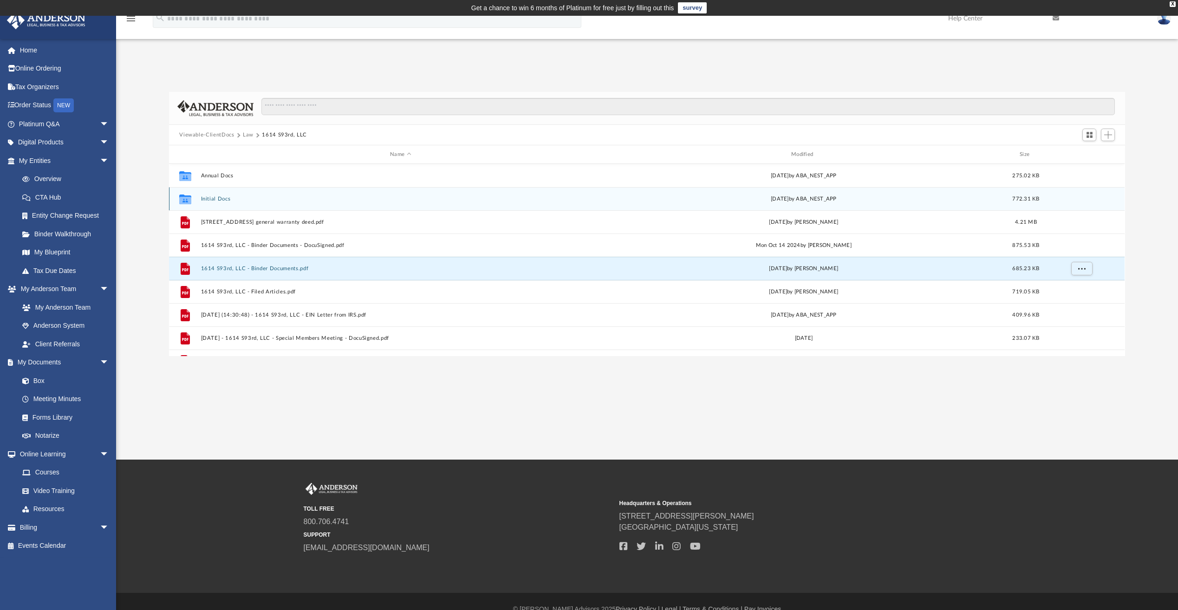
click at [223, 199] on button "Initial Docs" at bounding box center [400, 199] width 399 height 6
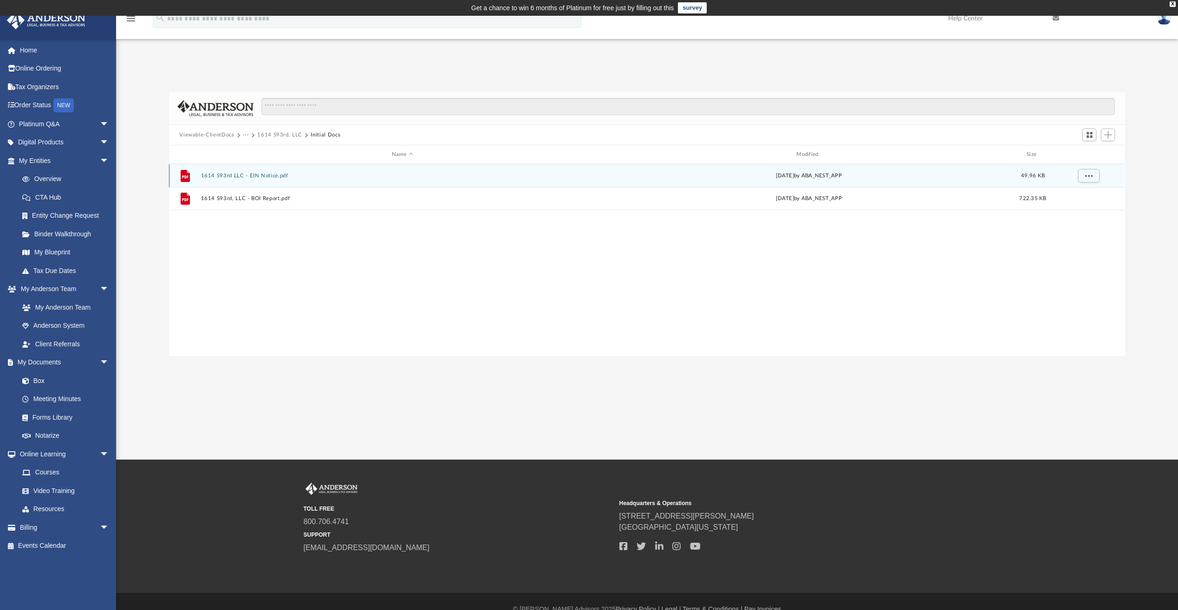
click at [233, 175] on button "1614 S93rd LLC - EIN Notice.pdf" at bounding box center [402, 176] width 403 height 6
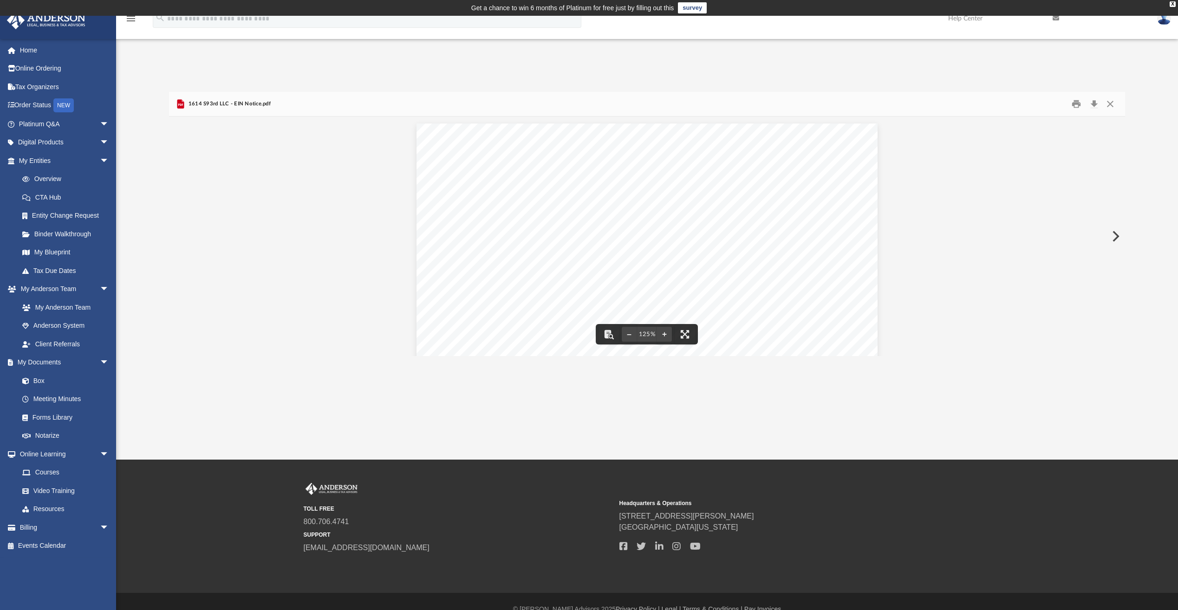
click at [401, 227] on div "Your Progress: 1. Identity 2. Authenticate 3. Addresses 4. Details 5. EIN Confi…" at bounding box center [647, 450] width 956 height 666
click at [1102, 102] on button "Download" at bounding box center [1094, 104] width 17 height 14
click at [1112, 104] on button "Close" at bounding box center [1110, 104] width 17 height 14
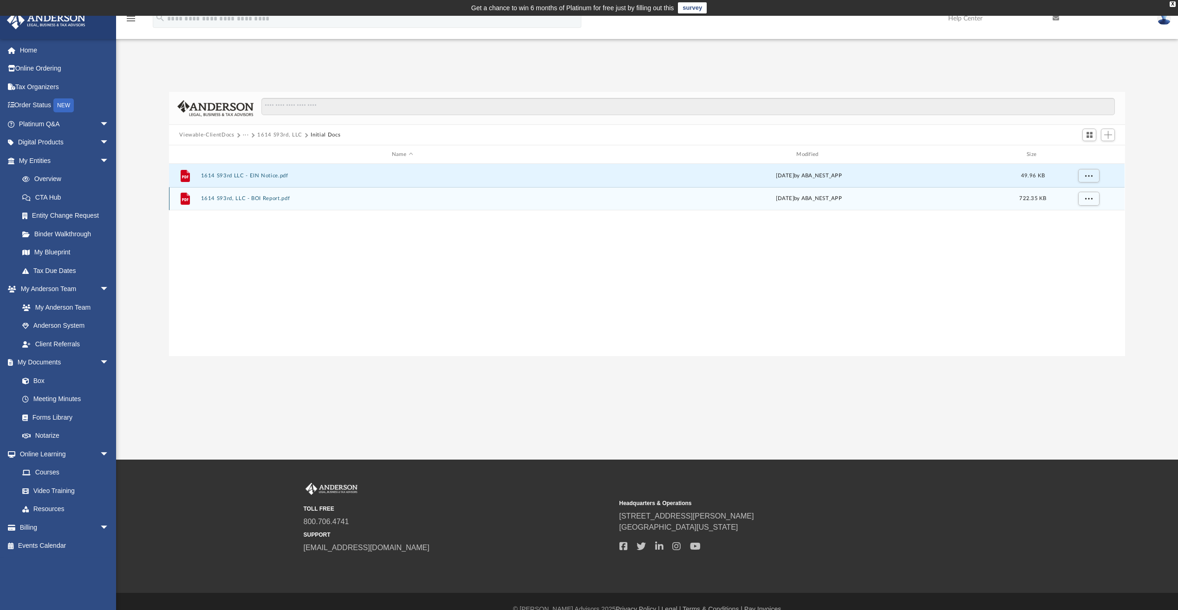
click at [267, 199] on button "1614 S93rd, LLC - BOI Report.pdf" at bounding box center [402, 199] width 403 height 6
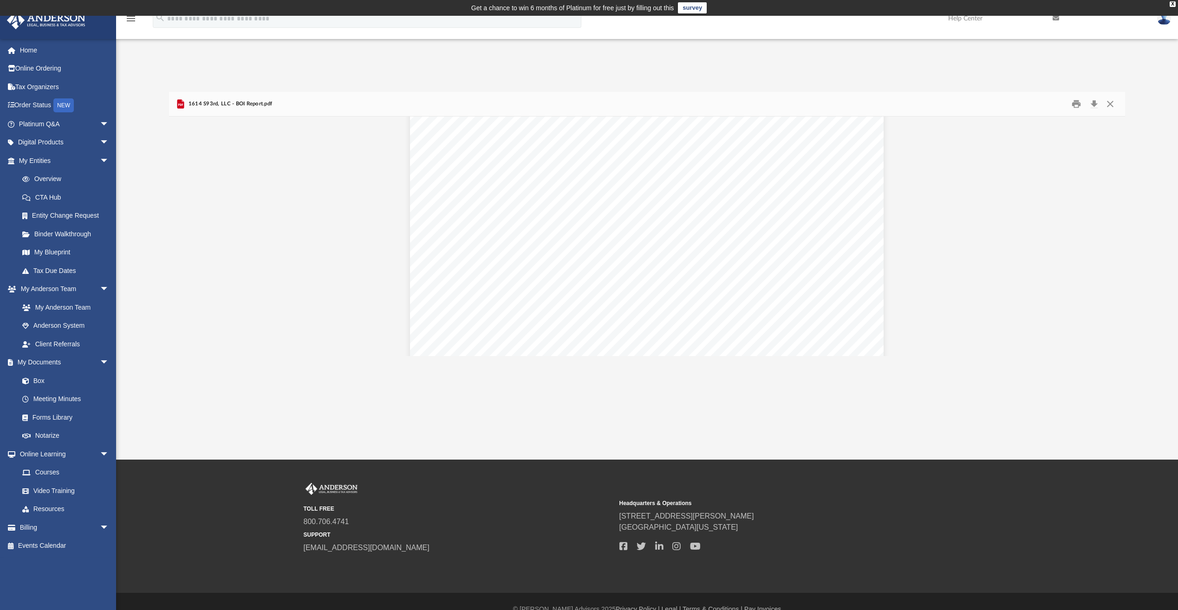
scroll to position [841, 0]
click at [1115, 98] on button "Close" at bounding box center [1110, 104] width 17 height 14
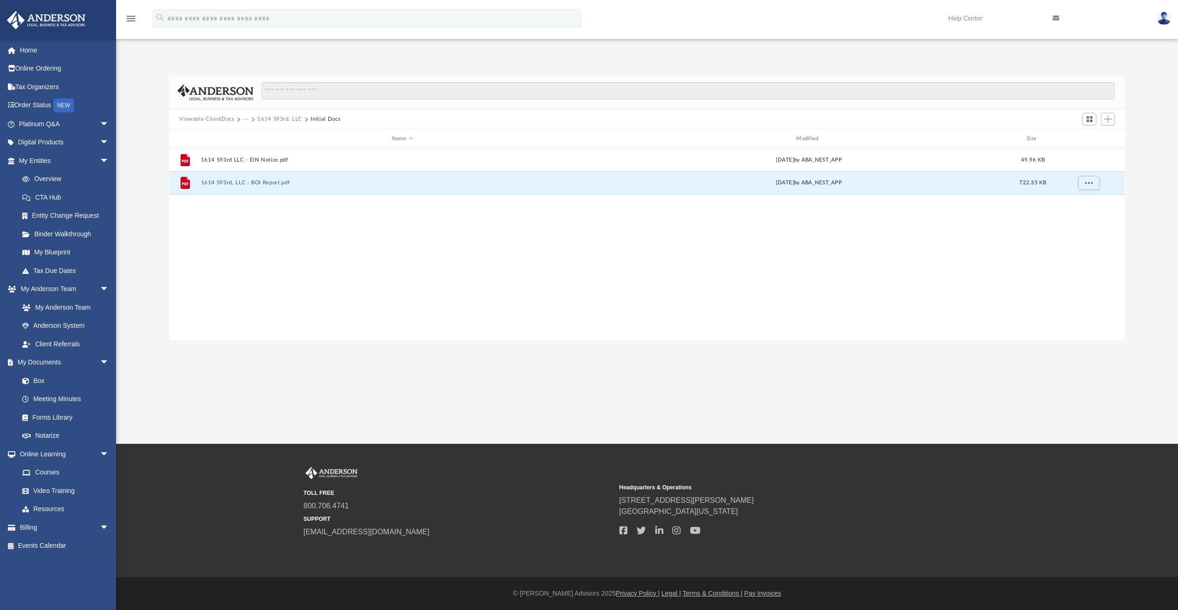
scroll to position [0, 0]
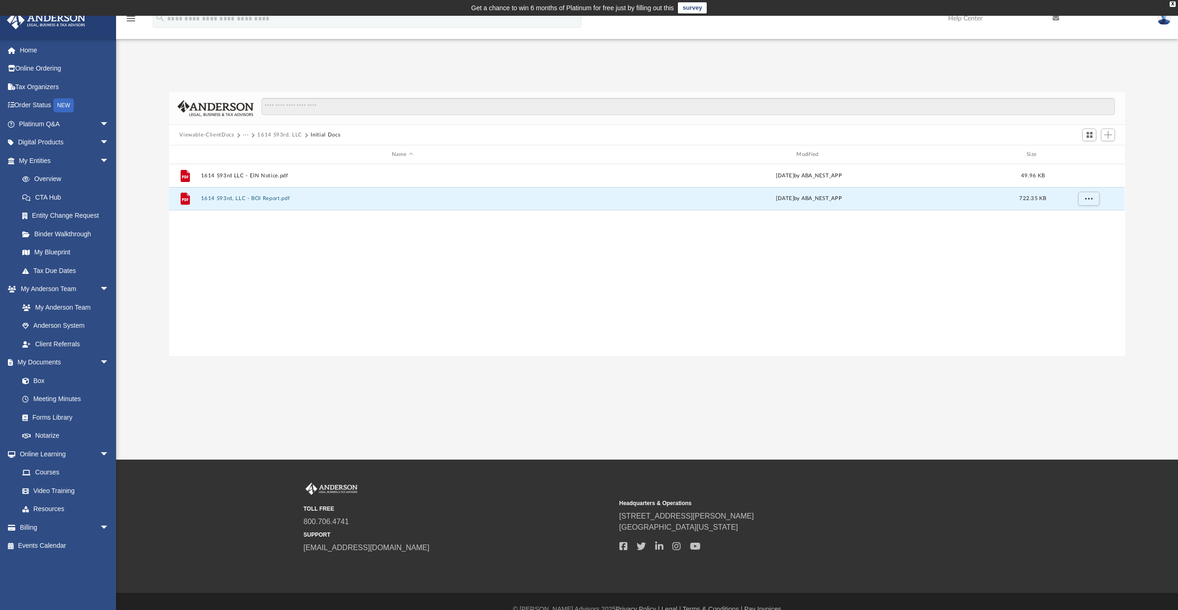
click at [277, 135] on button "1614 S93rd, LLC" at bounding box center [279, 135] width 45 height 8
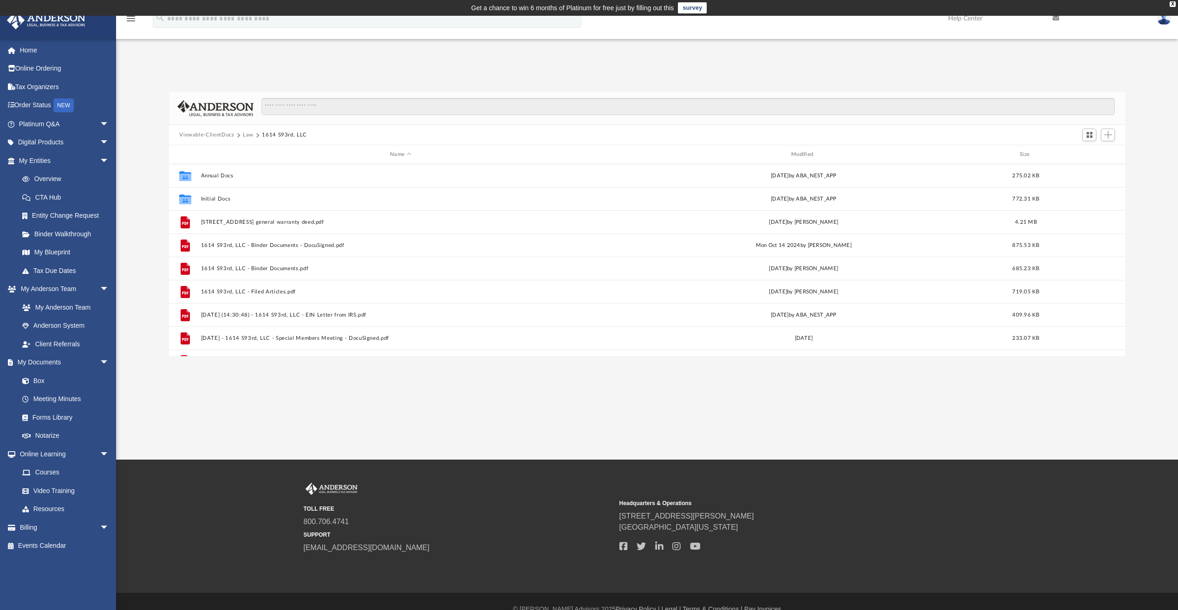
click at [247, 134] on button "Law" at bounding box center [248, 135] width 11 height 8
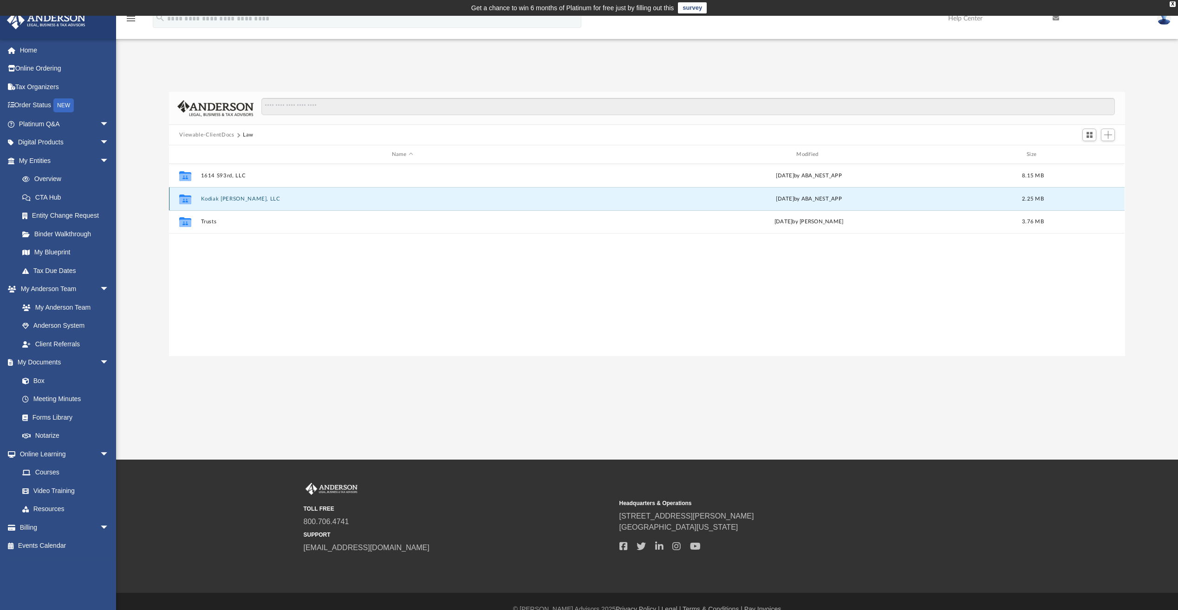
click at [223, 199] on button "Kodiak [PERSON_NAME], LLC" at bounding box center [402, 199] width 403 height 6
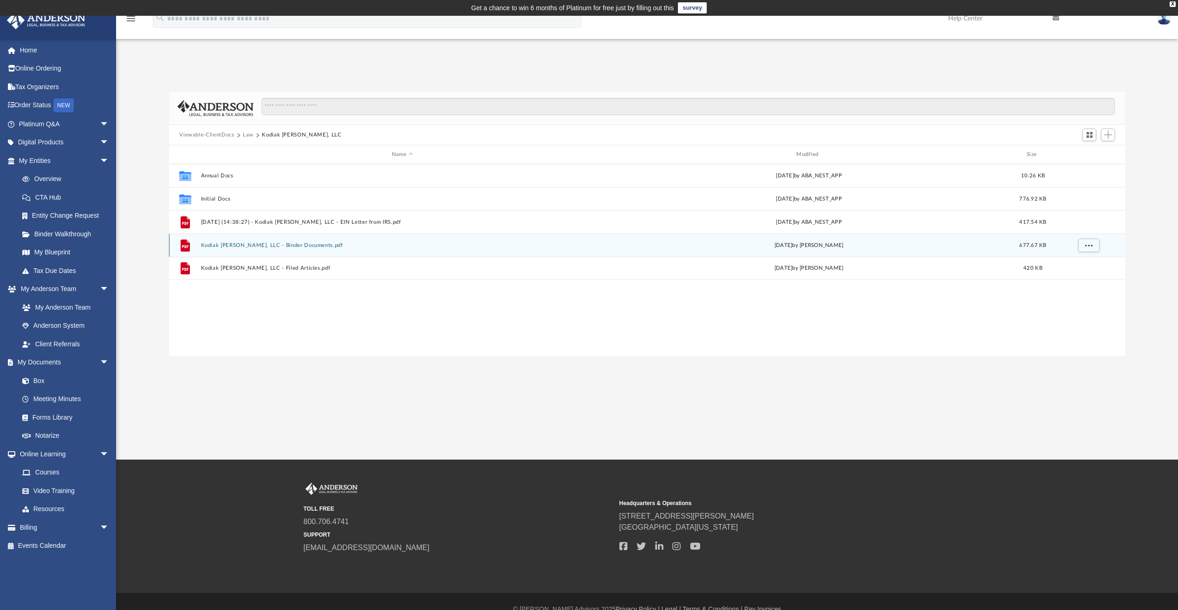
click at [292, 245] on button "Kodiak [PERSON_NAME], LLC - Binder Documents.pdf" at bounding box center [402, 245] width 403 height 6
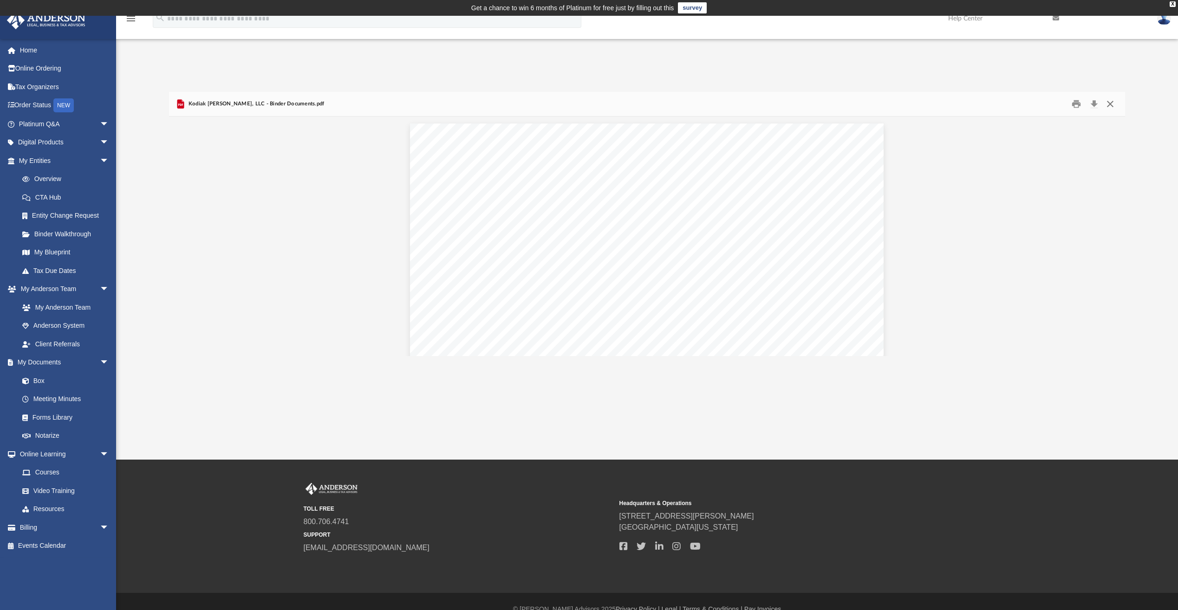
click at [1110, 105] on button "Close" at bounding box center [1110, 104] width 17 height 14
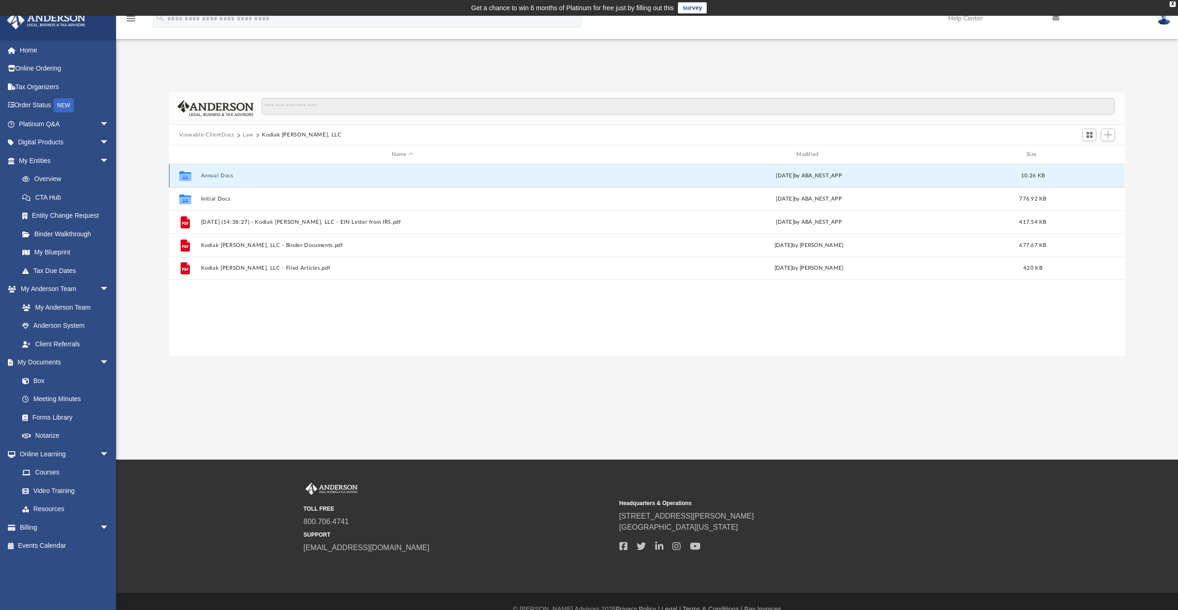
click at [226, 176] on button "Annual Docs" at bounding box center [402, 176] width 403 height 6
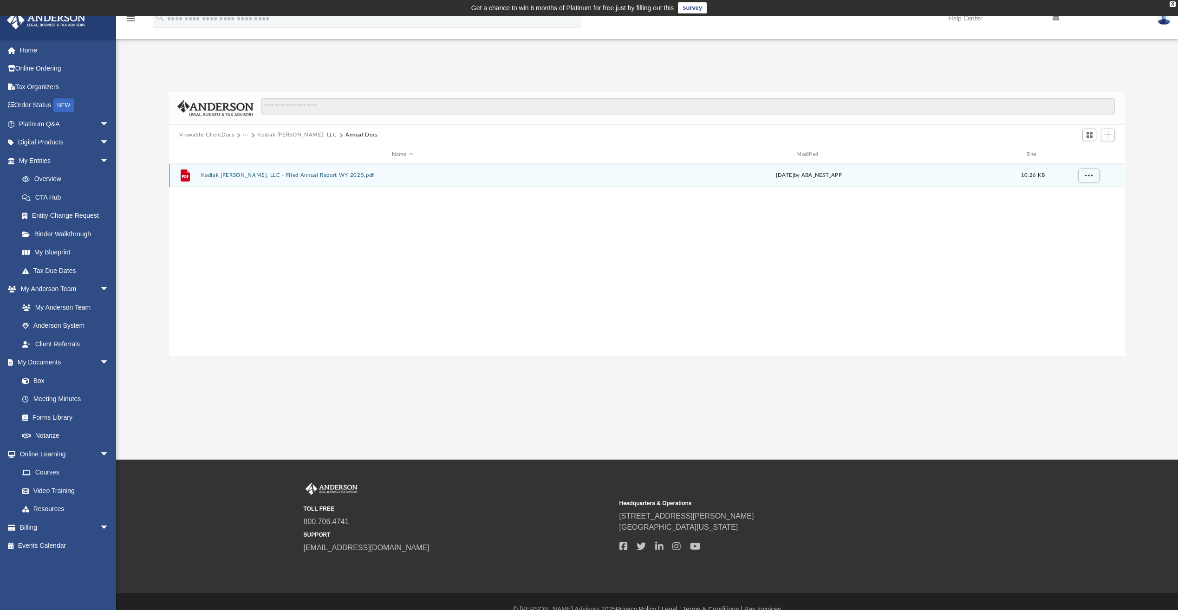
click at [293, 175] on button "Kodiak [PERSON_NAME], LLC - Filed Annual Report WY 2025.pdf" at bounding box center [402, 175] width 403 height 6
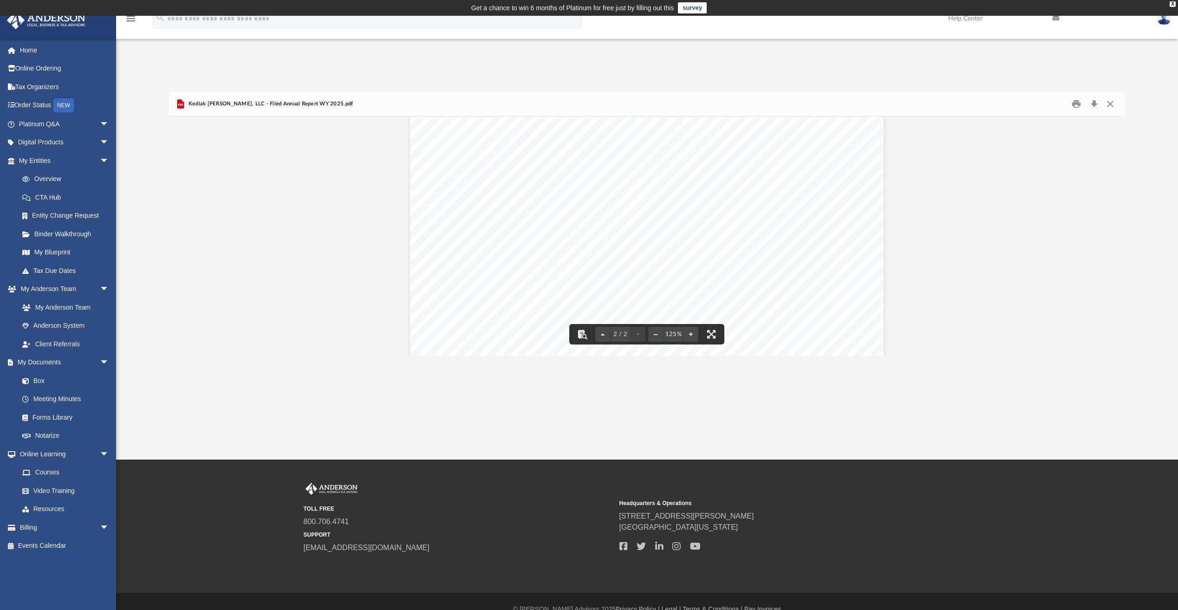
scroll to position [1014, 0]
click at [1107, 101] on button "Close" at bounding box center [1110, 104] width 17 height 14
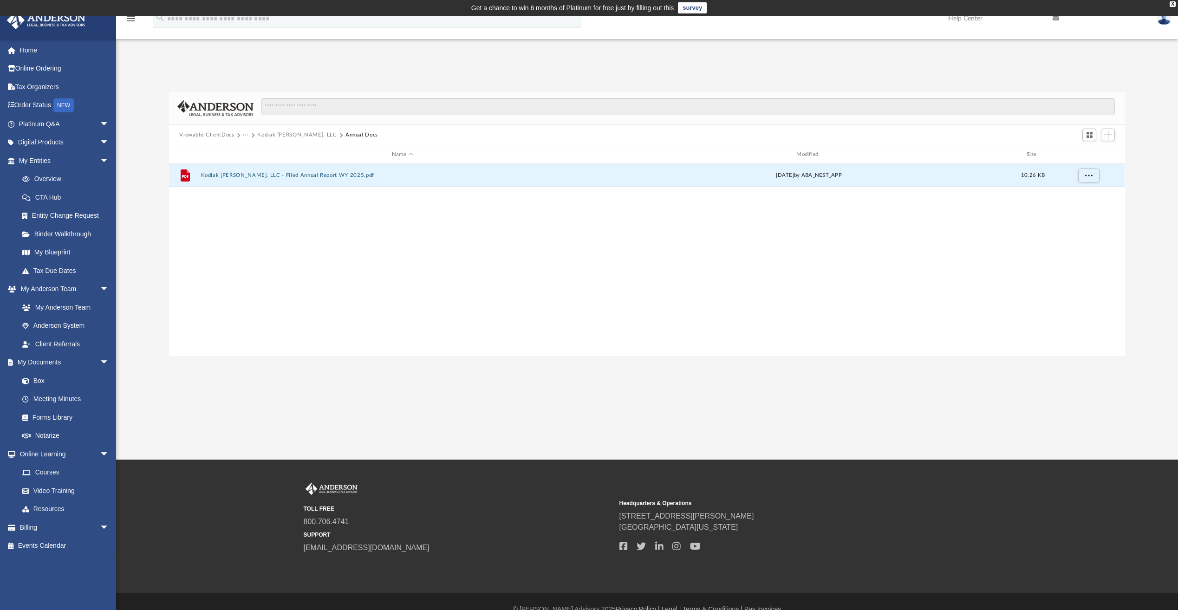
click at [218, 135] on button "Viewable-ClientDocs" at bounding box center [206, 135] width 55 height 8
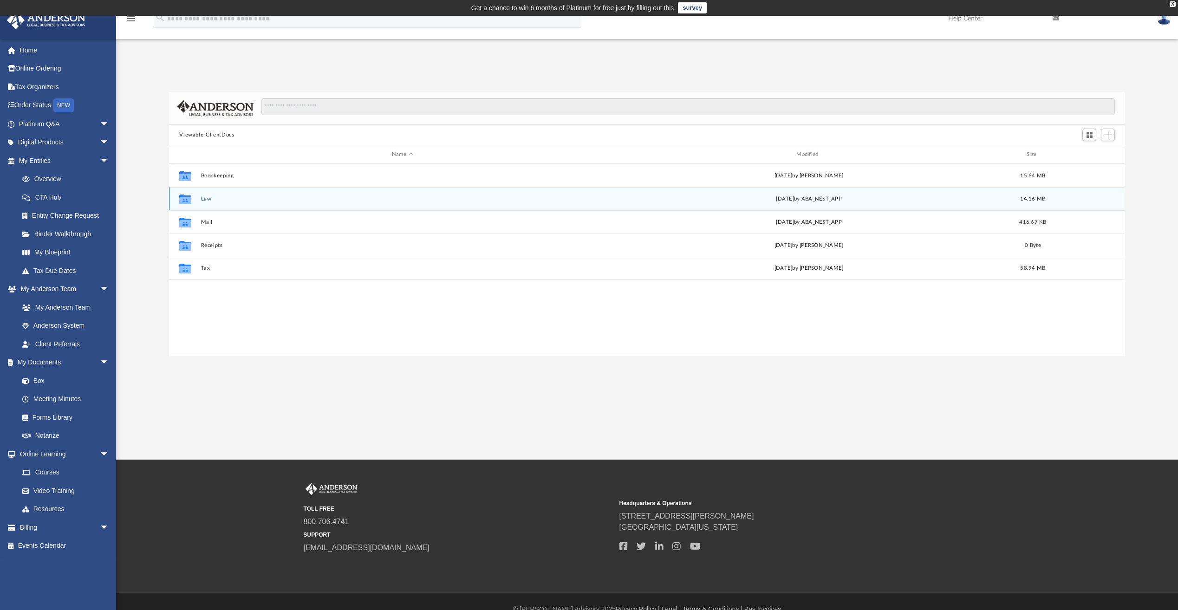
click at [197, 198] on div "Collaborated Folder Law [DATE] by ABA_NEST_APP 14.16 MB" at bounding box center [647, 198] width 956 height 23
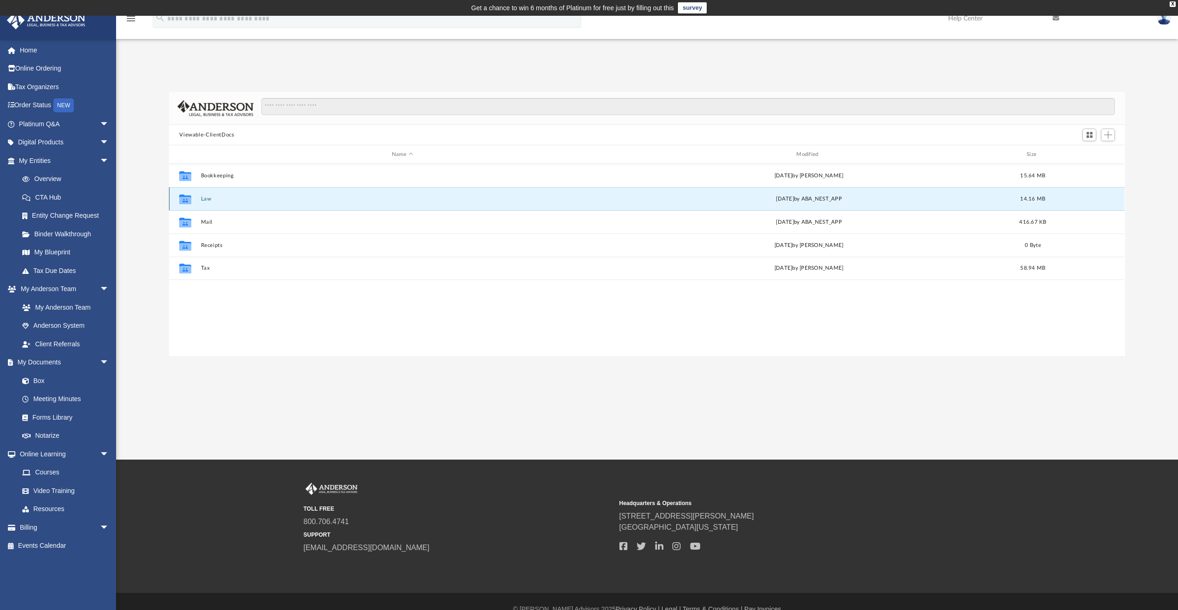
click at [203, 197] on button "Law" at bounding box center [402, 199] width 403 height 6
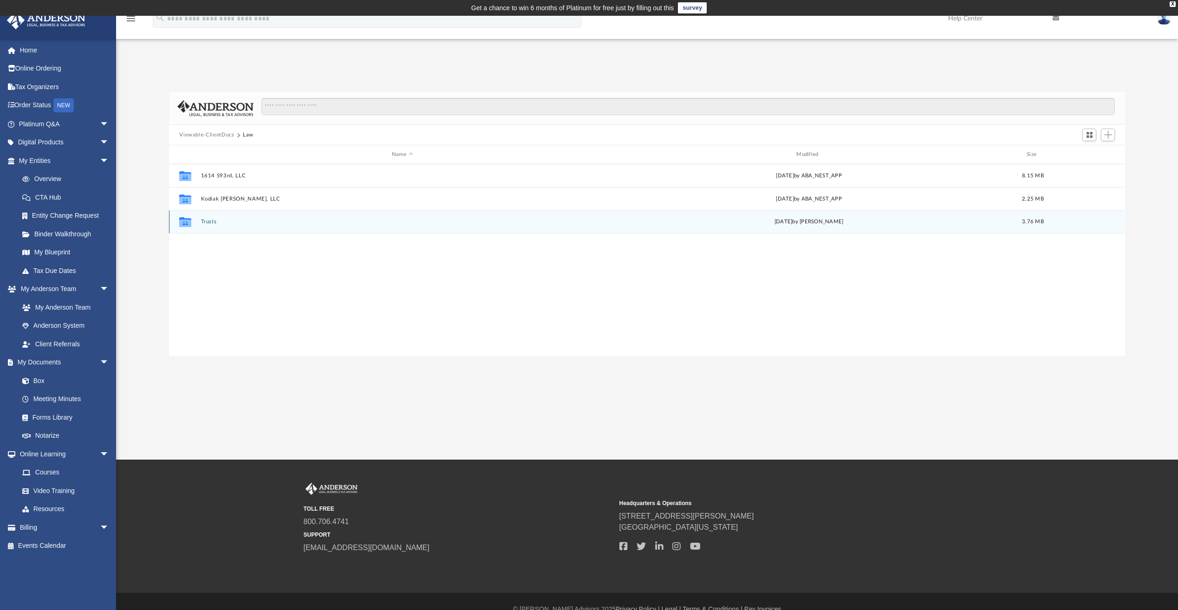
click at [202, 222] on button "Trusts" at bounding box center [402, 222] width 403 height 6
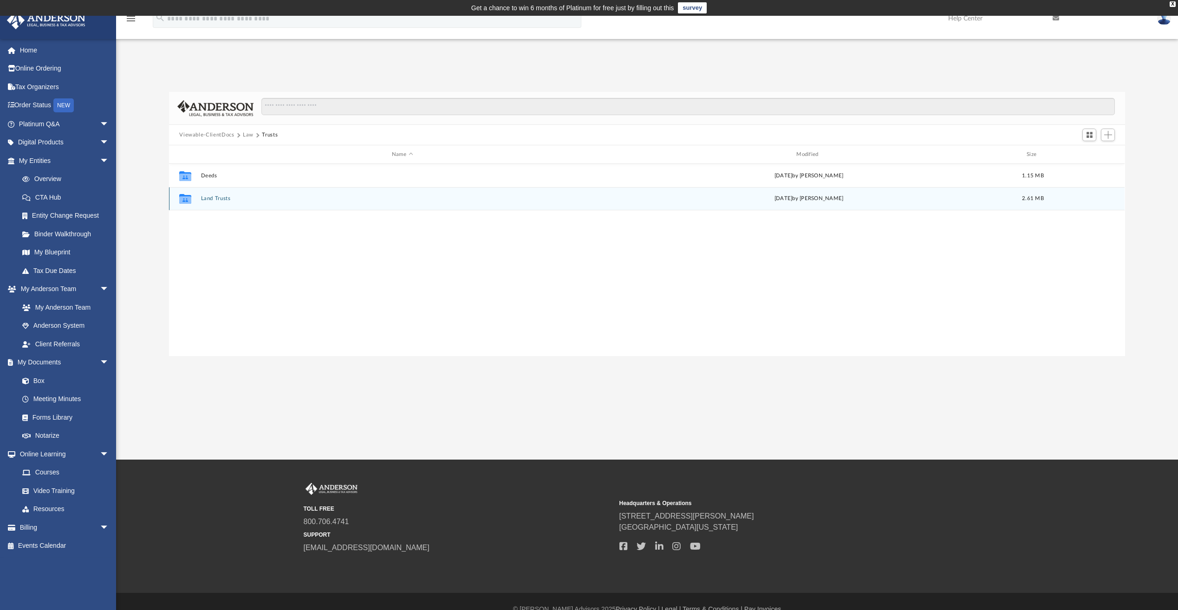
click at [210, 199] on button "Land Trusts" at bounding box center [402, 199] width 403 height 6
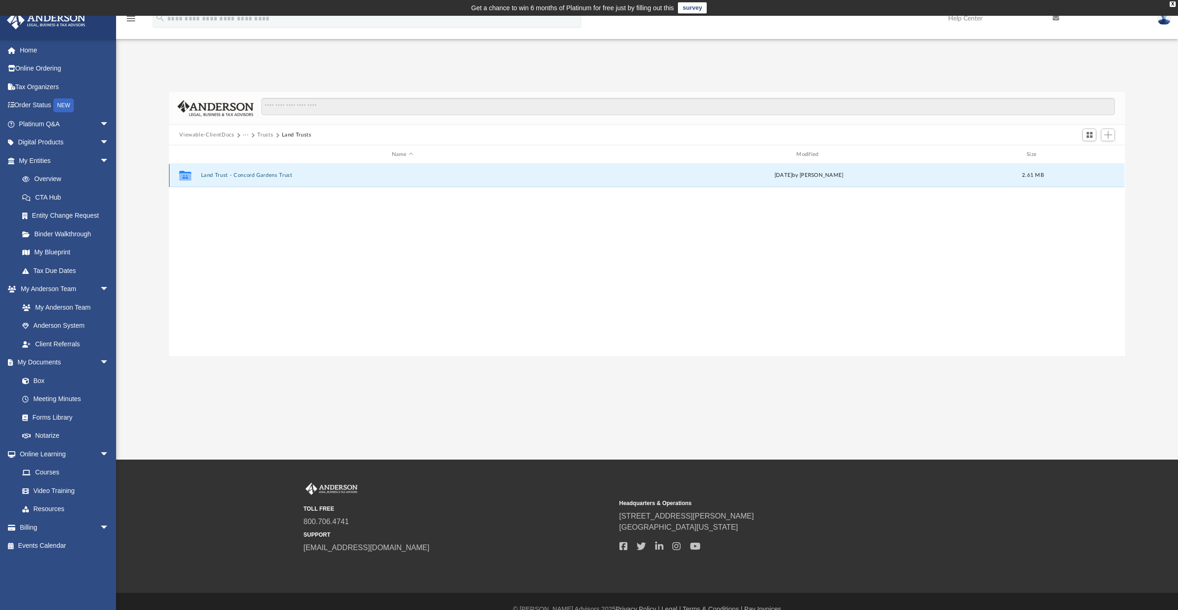
click at [231, 173] on button "Land Trust - Concord Gardens Trust" at bounding box center [402, 175] width 403 height 6
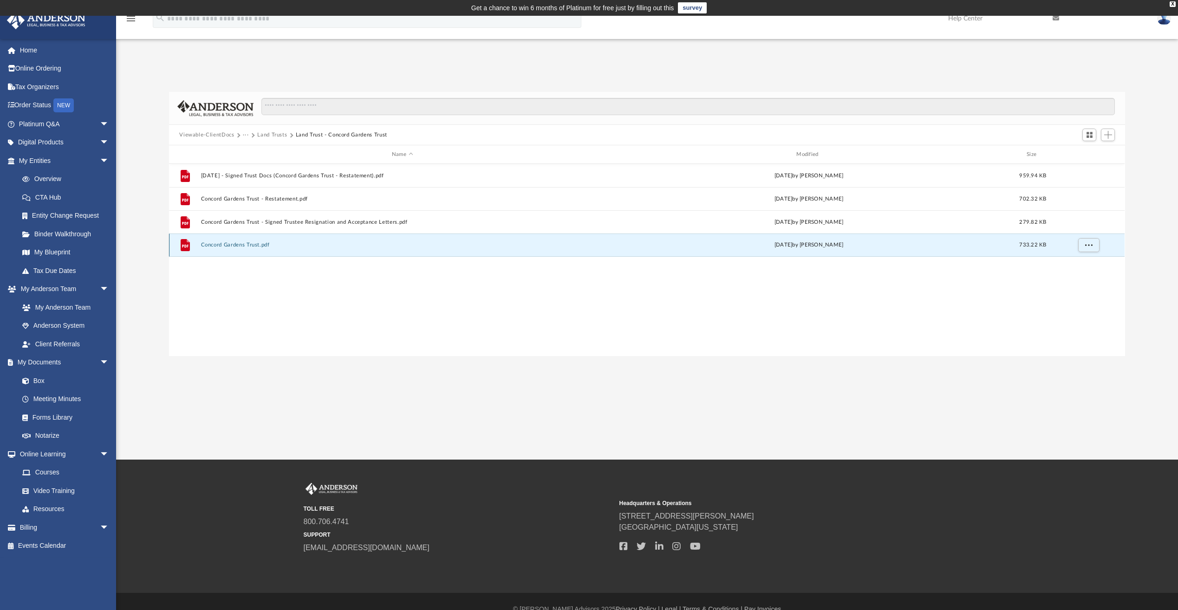
click at [249, 246] on button "Concord Gardens Trust.pdf" at bounding box center [402, 245] width 403 height 6
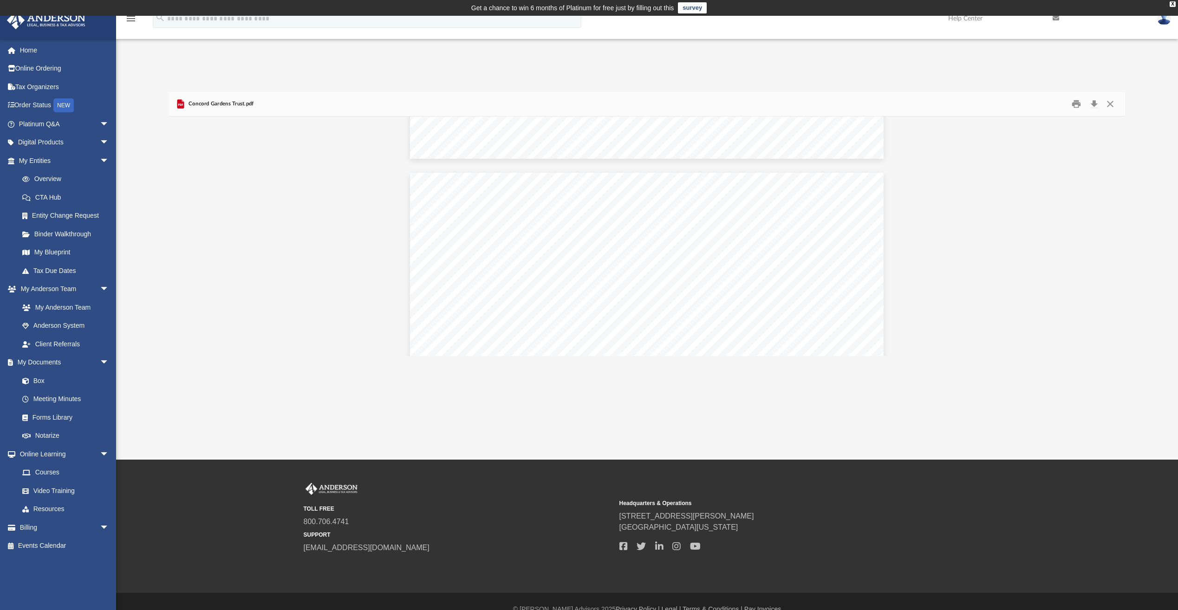
scroll to position [0, 0]
click at [1110, 107] on button "Close" at bounding box center [1110, 104] width 17 height 14
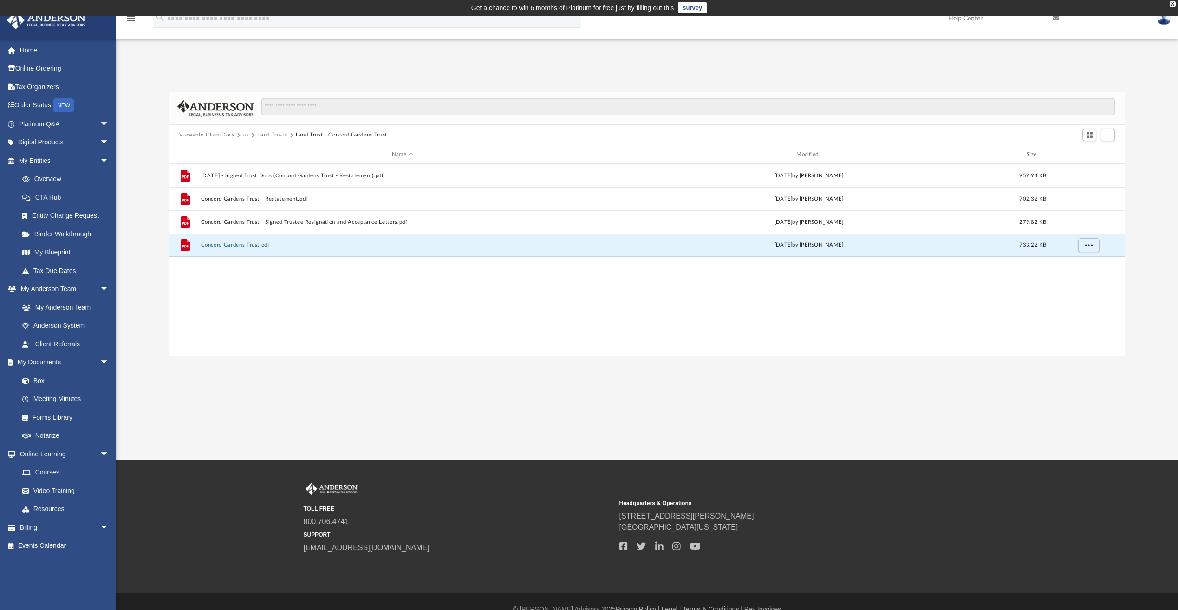
click at [213, 135] on button "Viewable-ClientDocs" at bounding box center [206, 135] width 55 height 8
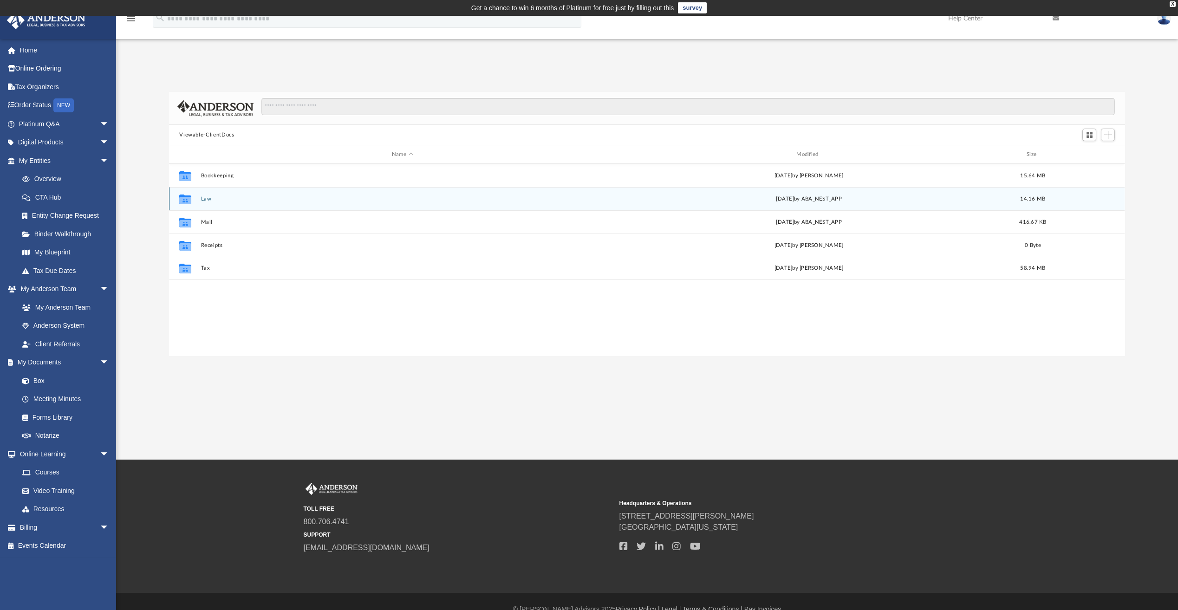
click at [204, 197] on button "Law" at bounding box center [402, 199] width 403 height 6
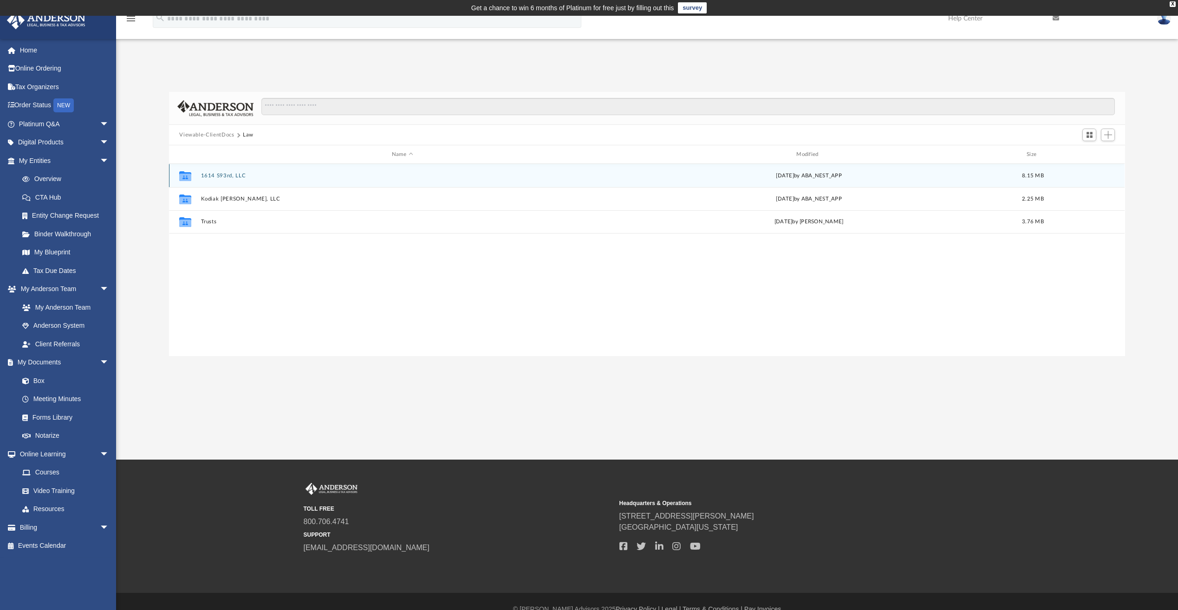
click at [227, 175] on button "1614 S93rd, LLC" at bounding box center [402, 176] width 403 height 6
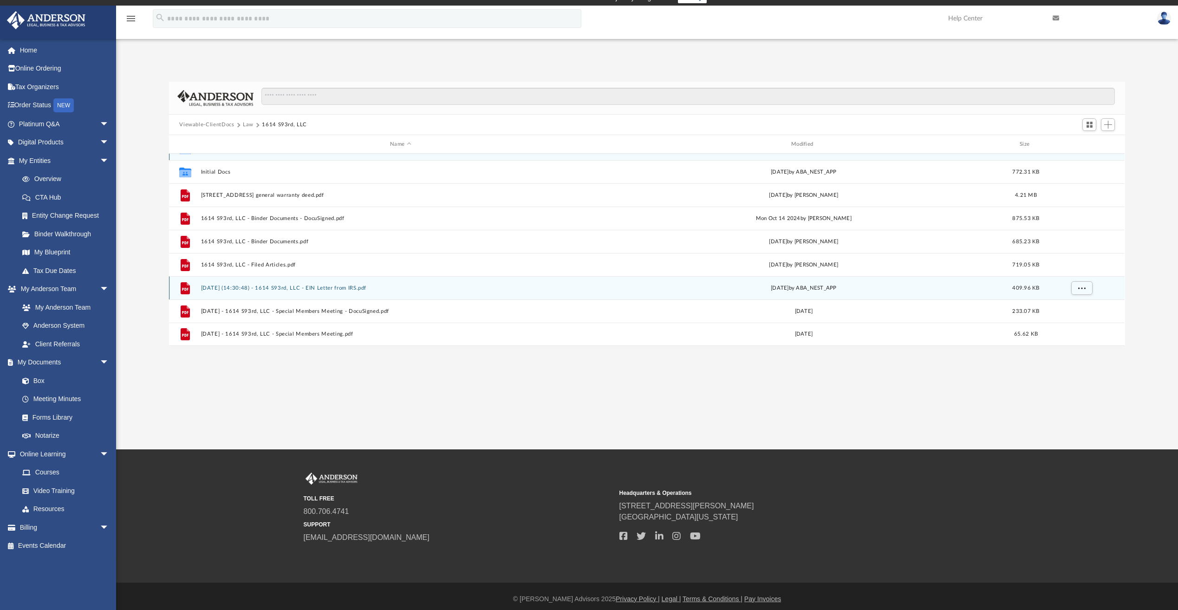
scroll to position [16, 0]
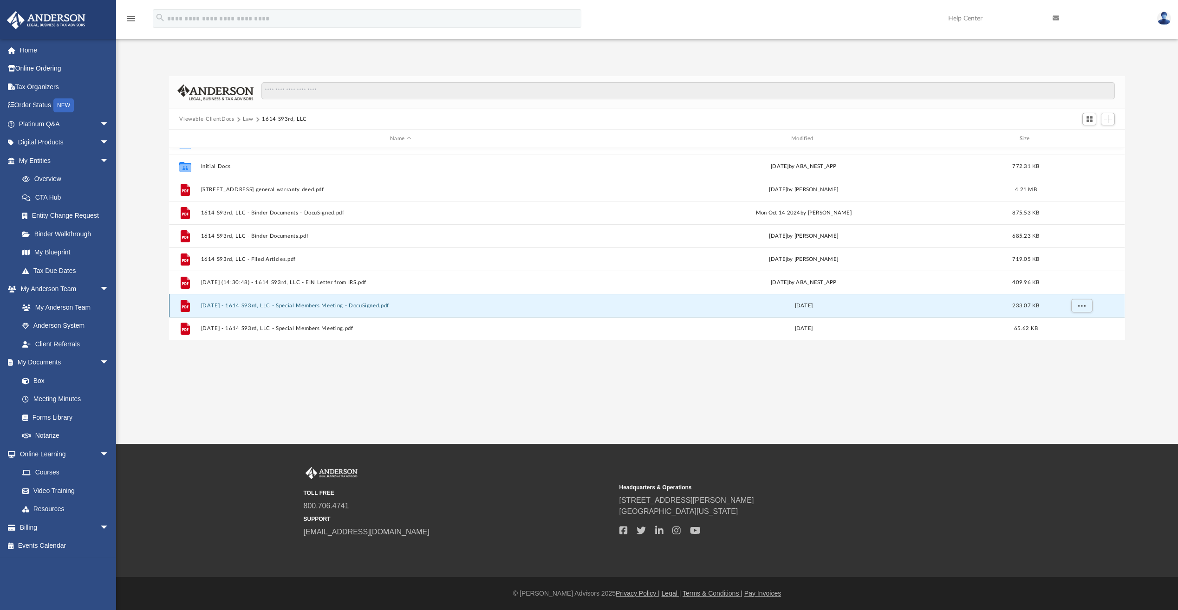
click at [274, 306] on button "[DATE] - 1614 S93rd, LLC - Special Members Meeting - DocuSigned.pdf" at bounding box center [400, 306] width 399 height 6
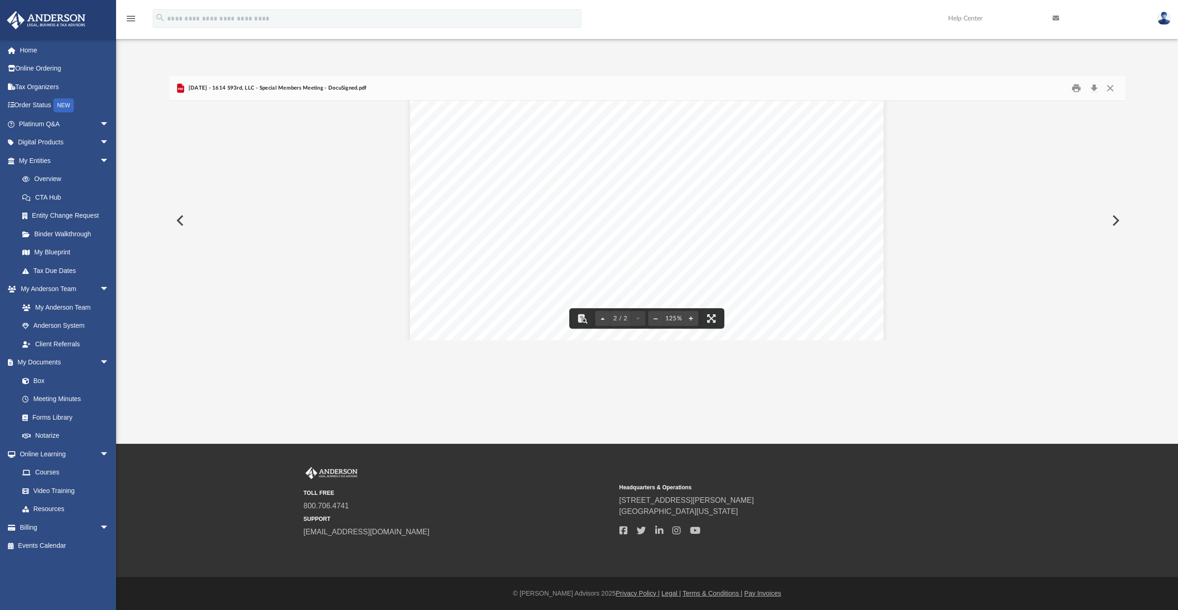
scroll to position [828, 0]
click at [1109, 87] on button "Close" at bounding box center [1110, 88] width 17 height 14
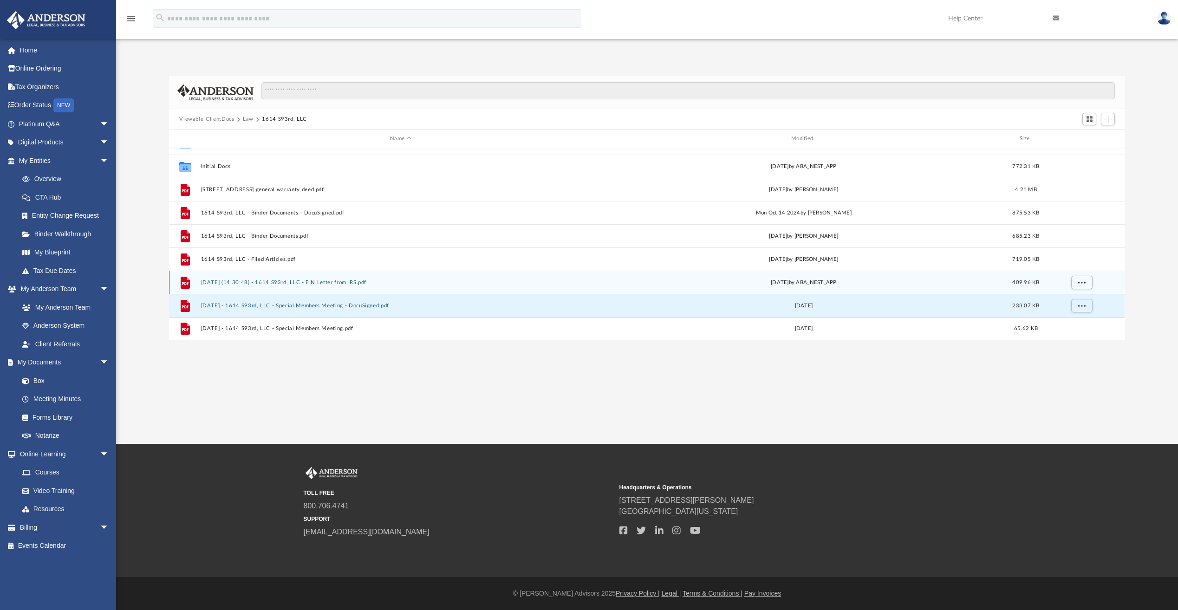
click at [261, 281] on button "[DATE] (14:30:48) - 1614 S93rd, LLC - EIN Letter from IRS.pdf" at bounding box center [400, 283] width 399 height 6
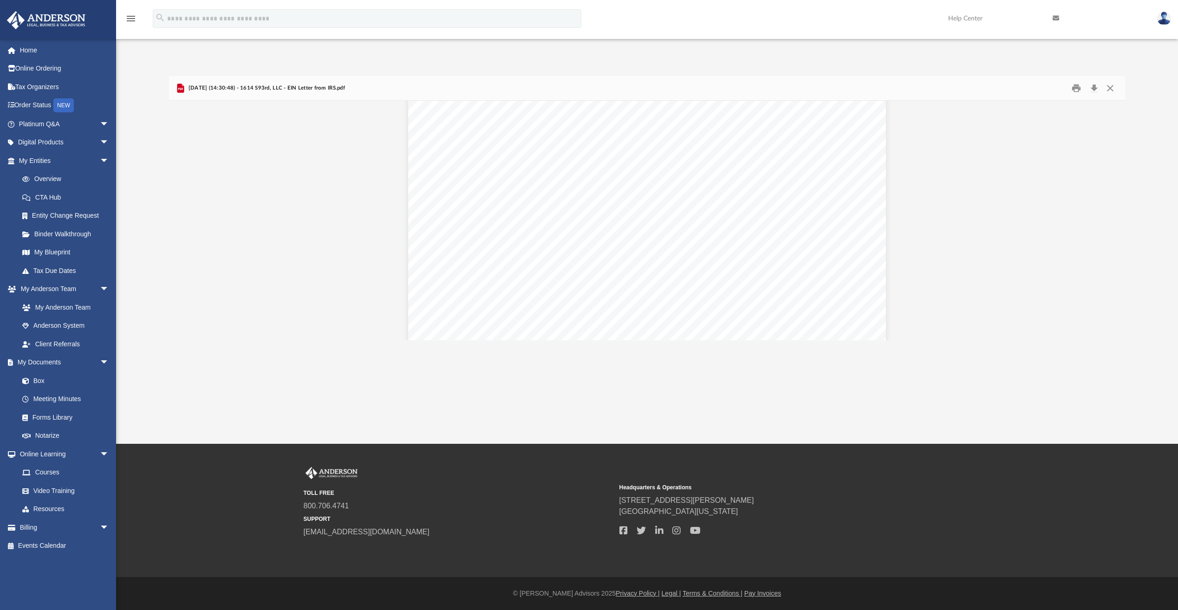
scroll to position [0, 0]
click at [1108, 90] on button "Close" at bounding box center [1110, 88] width 17 height 14
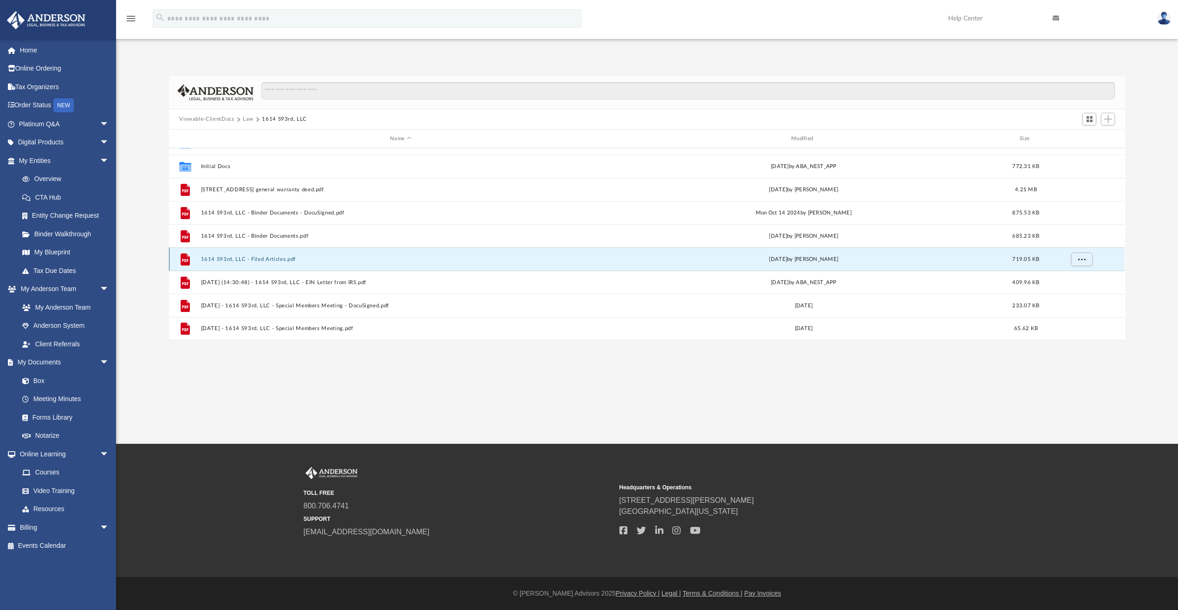
click at [283, 260] on button "1614 S93rd, LLC - Filed Articles.pdf" at bounding box center [400, 259] width 399 height 6
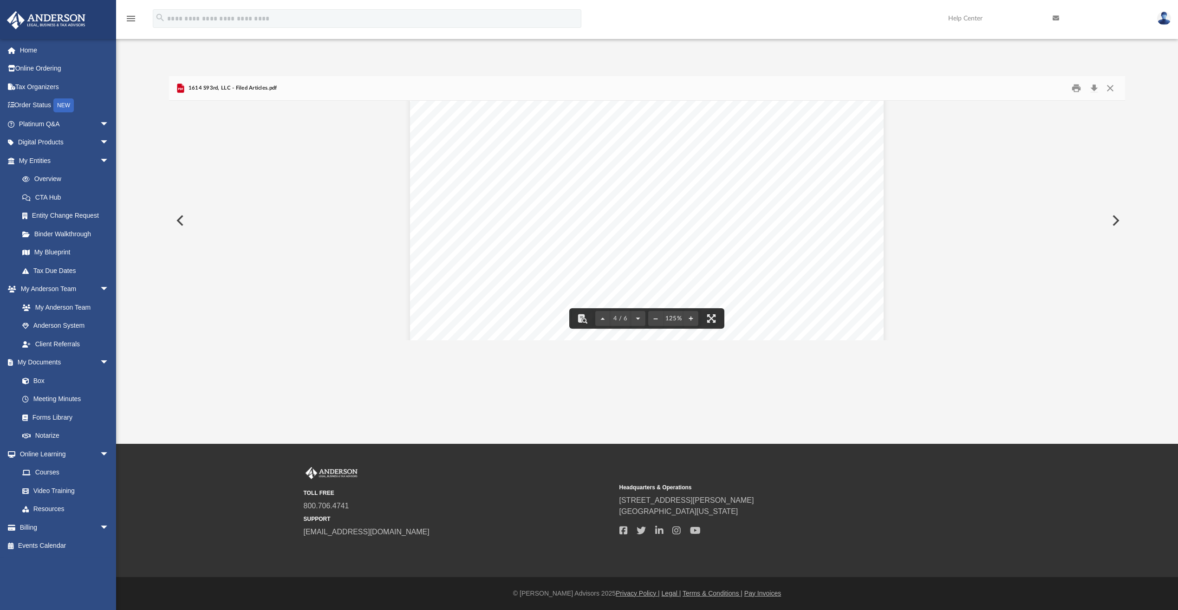
scroll to position [1904, 0]
drag, startPoint x: 1123, startPoint y: 230, endPoint x: 1119, endPoint y: 237, distance: 7.5
click at [1119, 237] on div "Effective Date: [DATE] UBI Number: 605 626 269 I, [PERSON_NAME] , Secretary of …" at bounding box center [647, 221] width 956 height 240
click at [1110, 88] on button "Close" at bounding box center [1110, 88] width 17 height 14
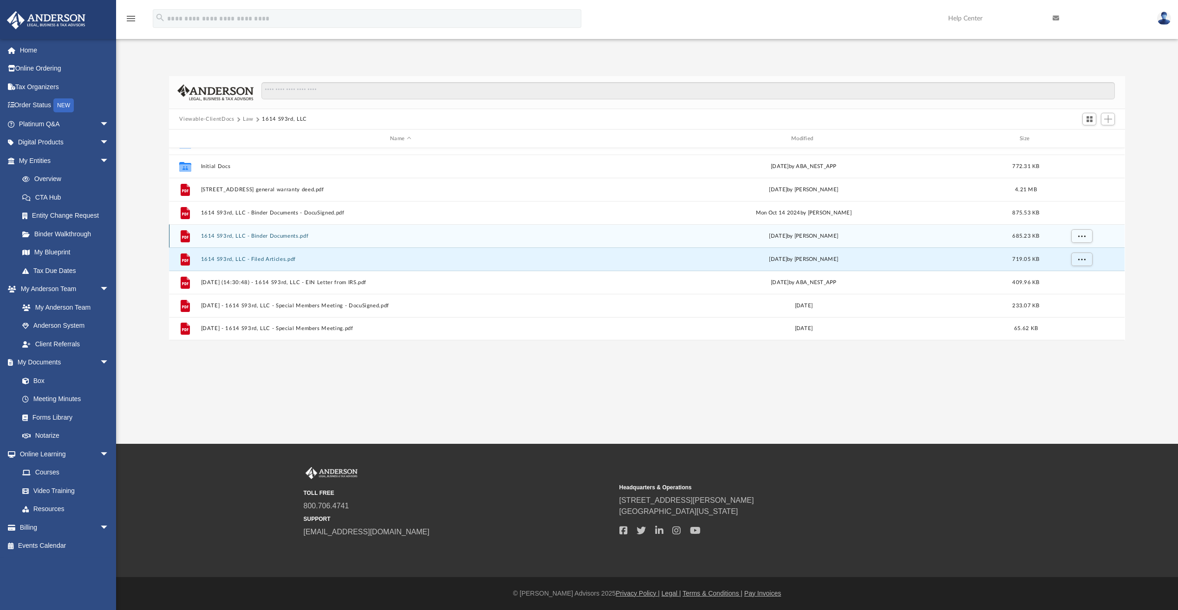
click at [284, 238] on button "1614 S93rd, LLC - Binder Documents.pdf" at bounding box center [400, 236] width 399 height 6
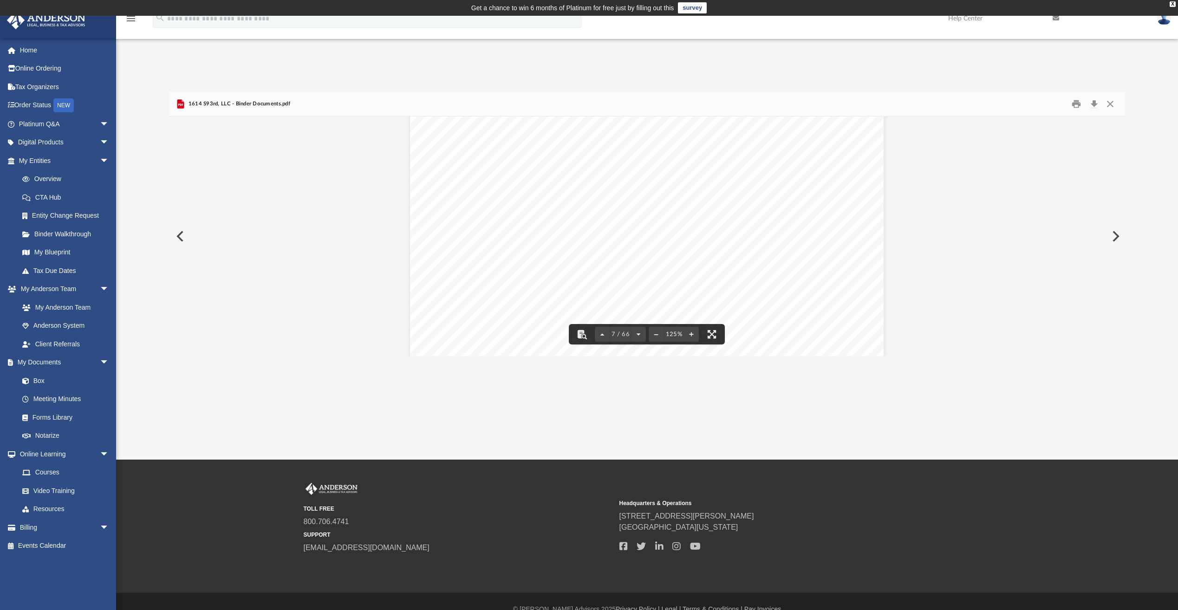
scroll to position [4133, 0]
